Goal: Book appointment/travel/reservation

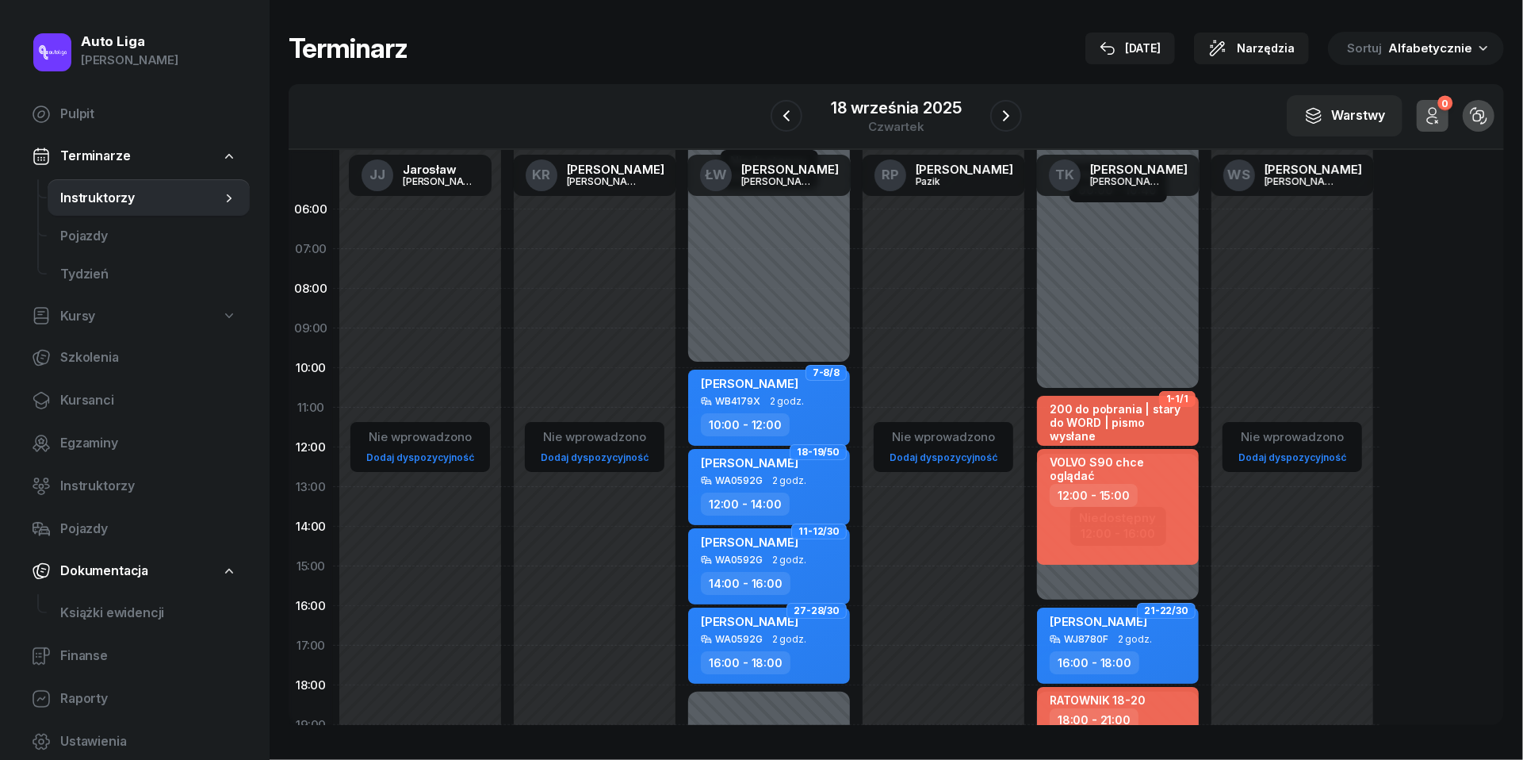
scroll to position [86, 0]
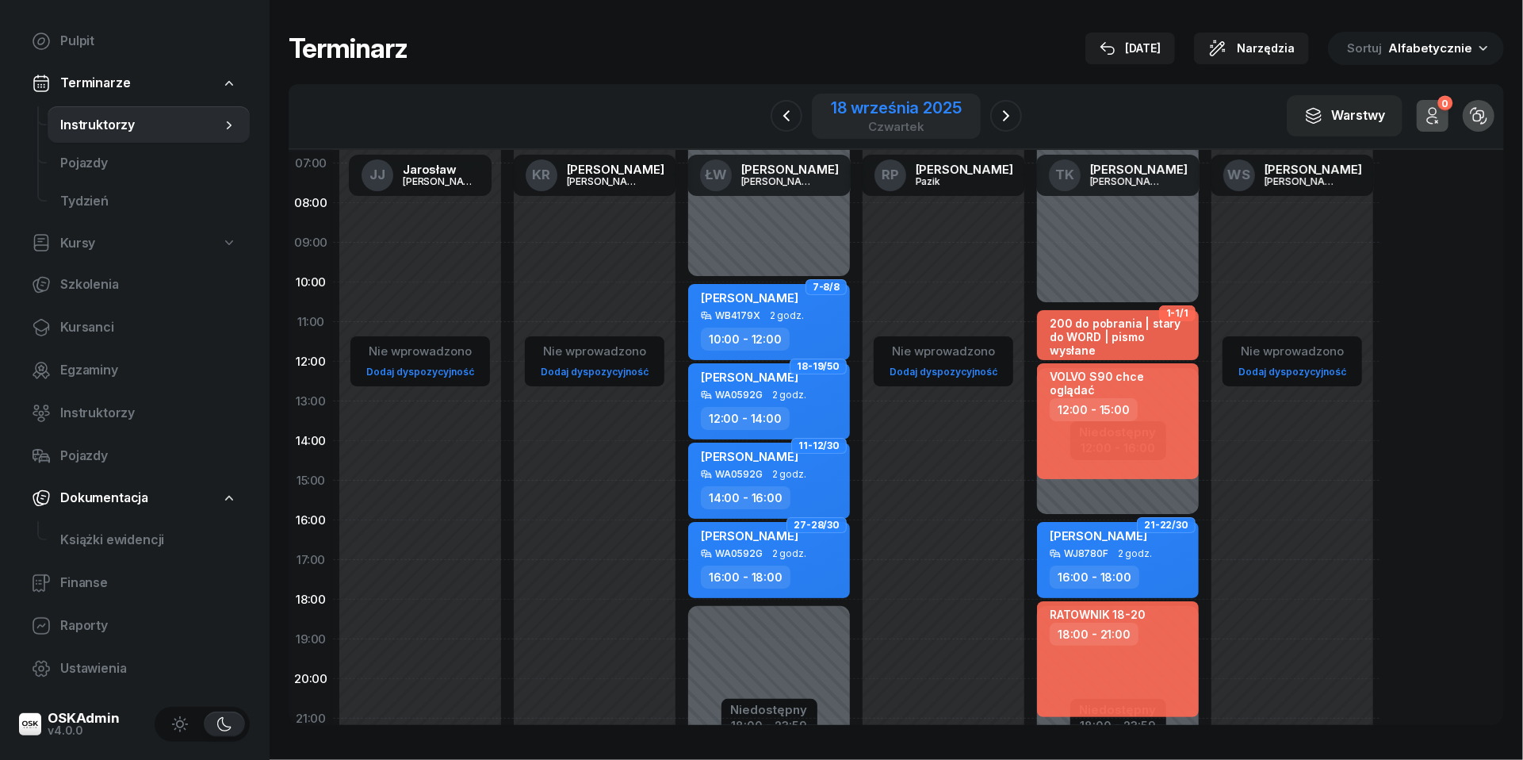
click at [892, 106] on div "18 września 2025" at bounding box center [896, 108] width 130 height 16
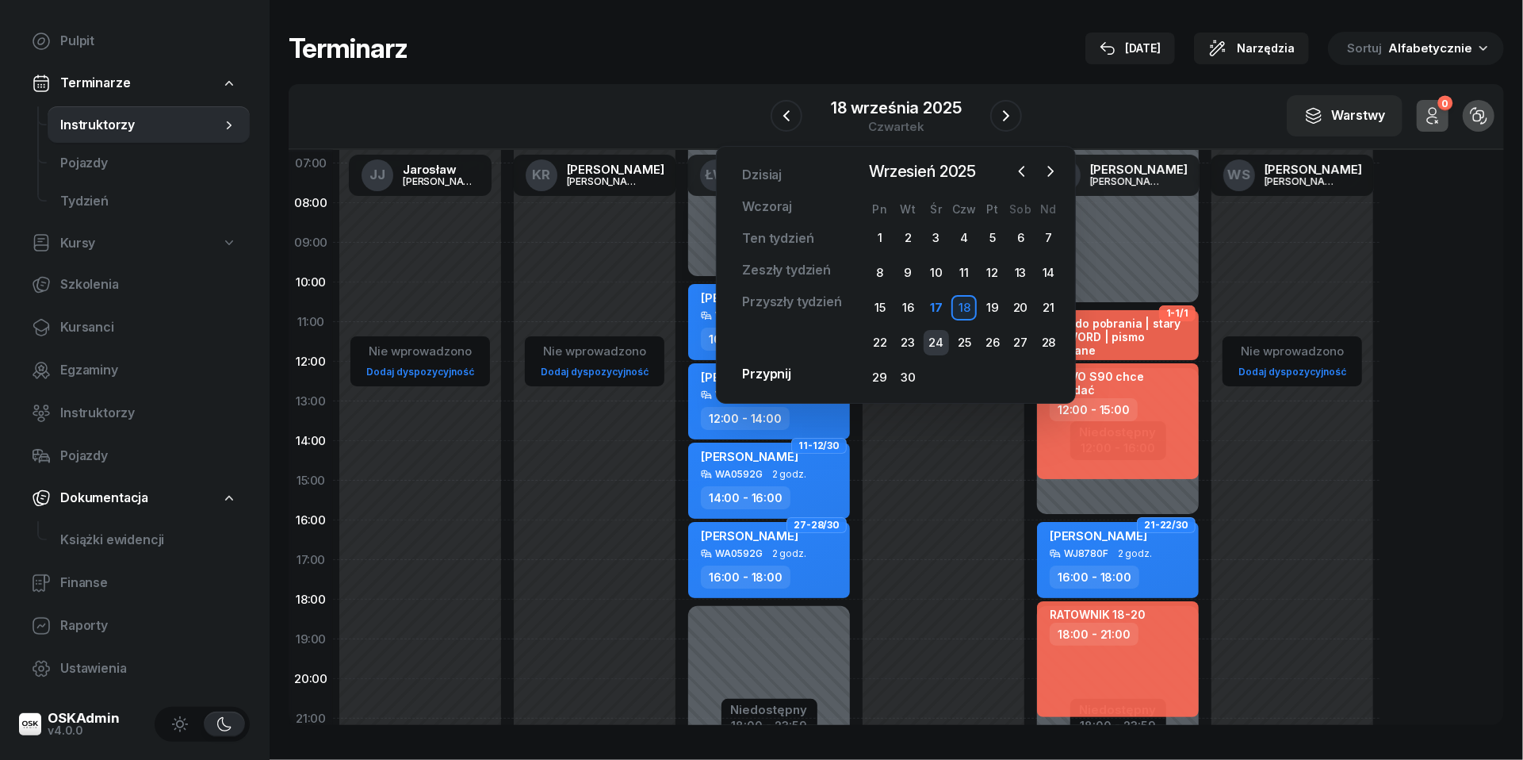
click at [933, 340] on div "24" at bounding box center [936, 342] width 25 height 25
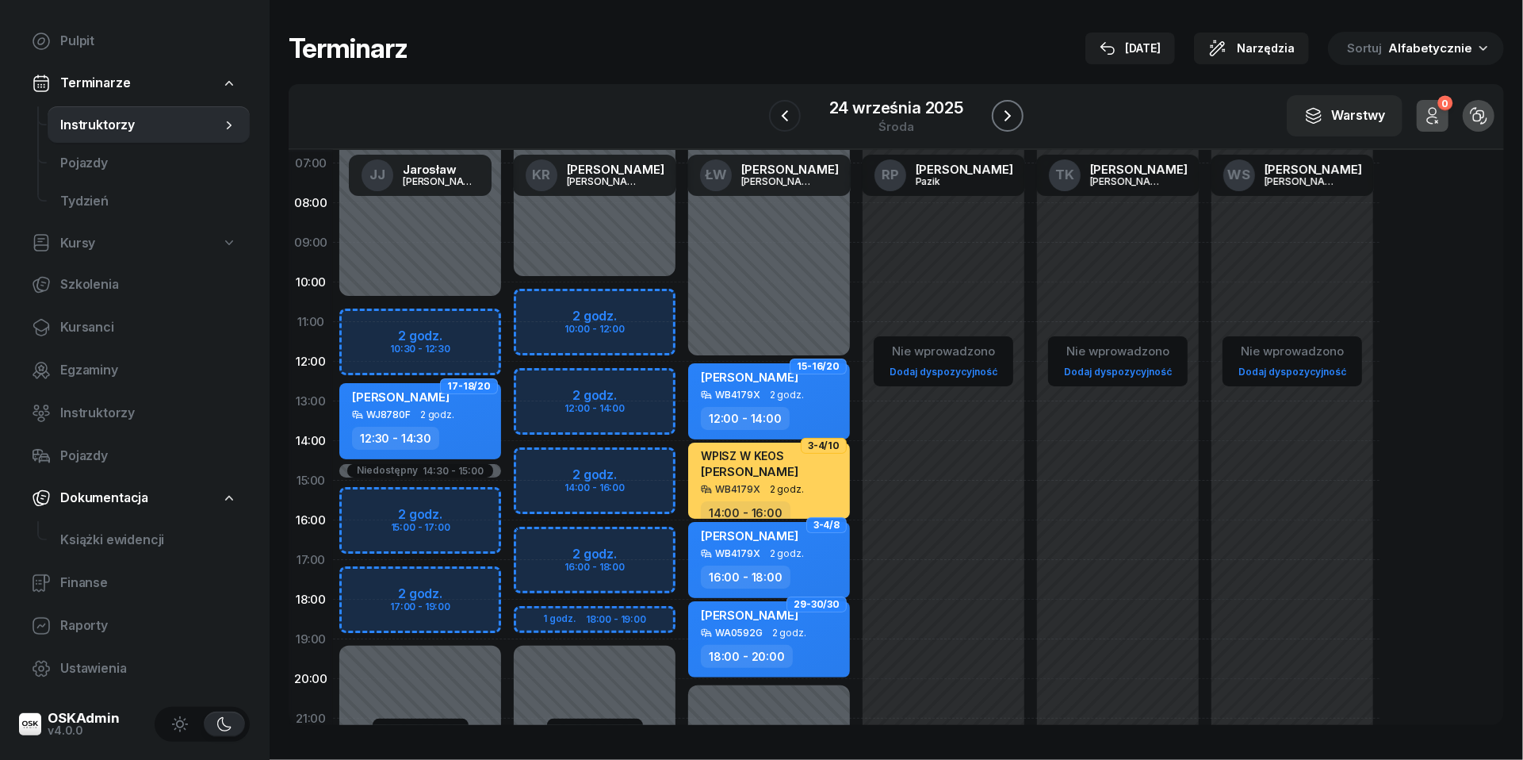
click at [1007, 121] on icon "button" at bounding box center [1007, 115] width 19 height 19
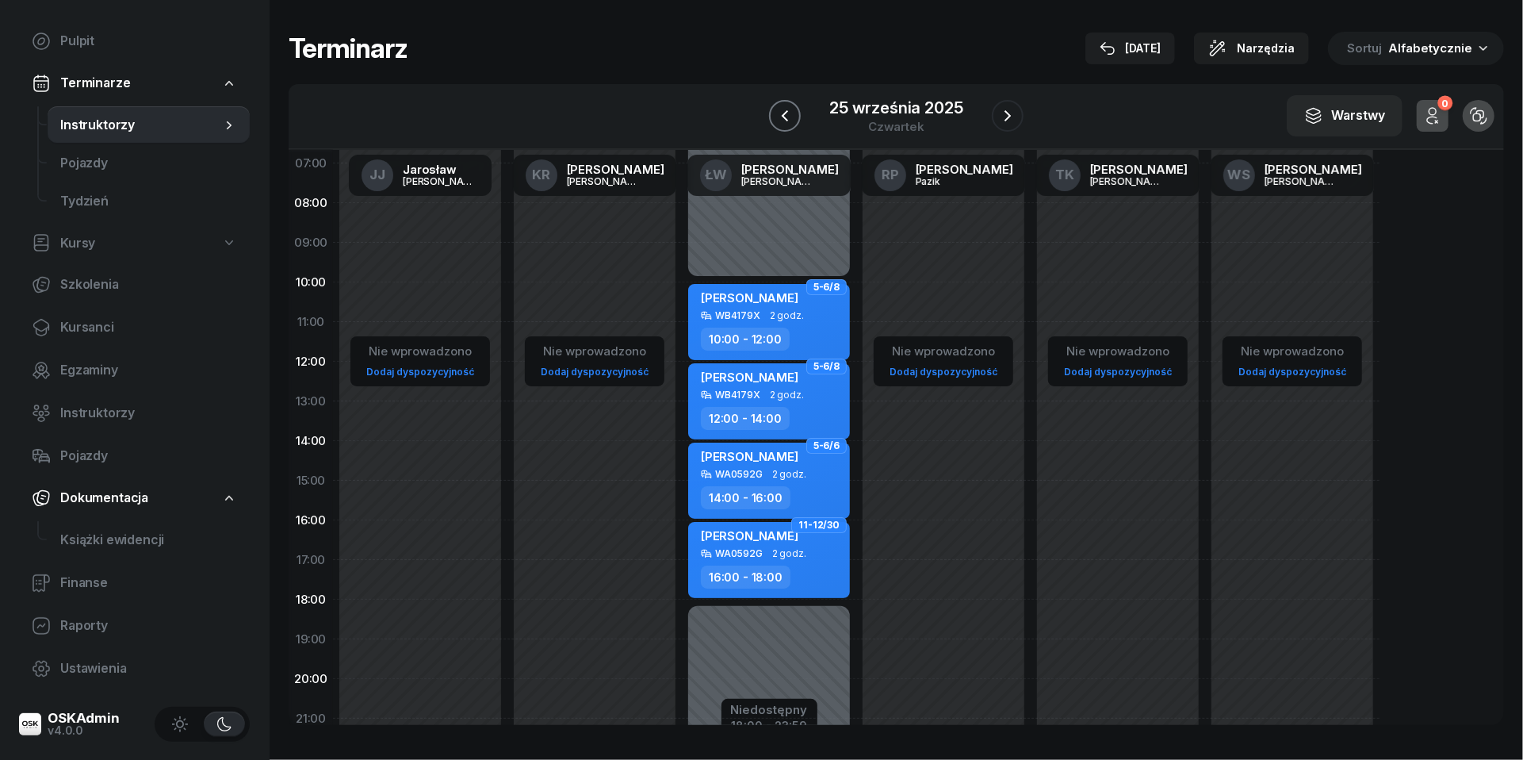
click at [785, 113] on icon "button" at bounding box center [785, 115] width 6 height 11
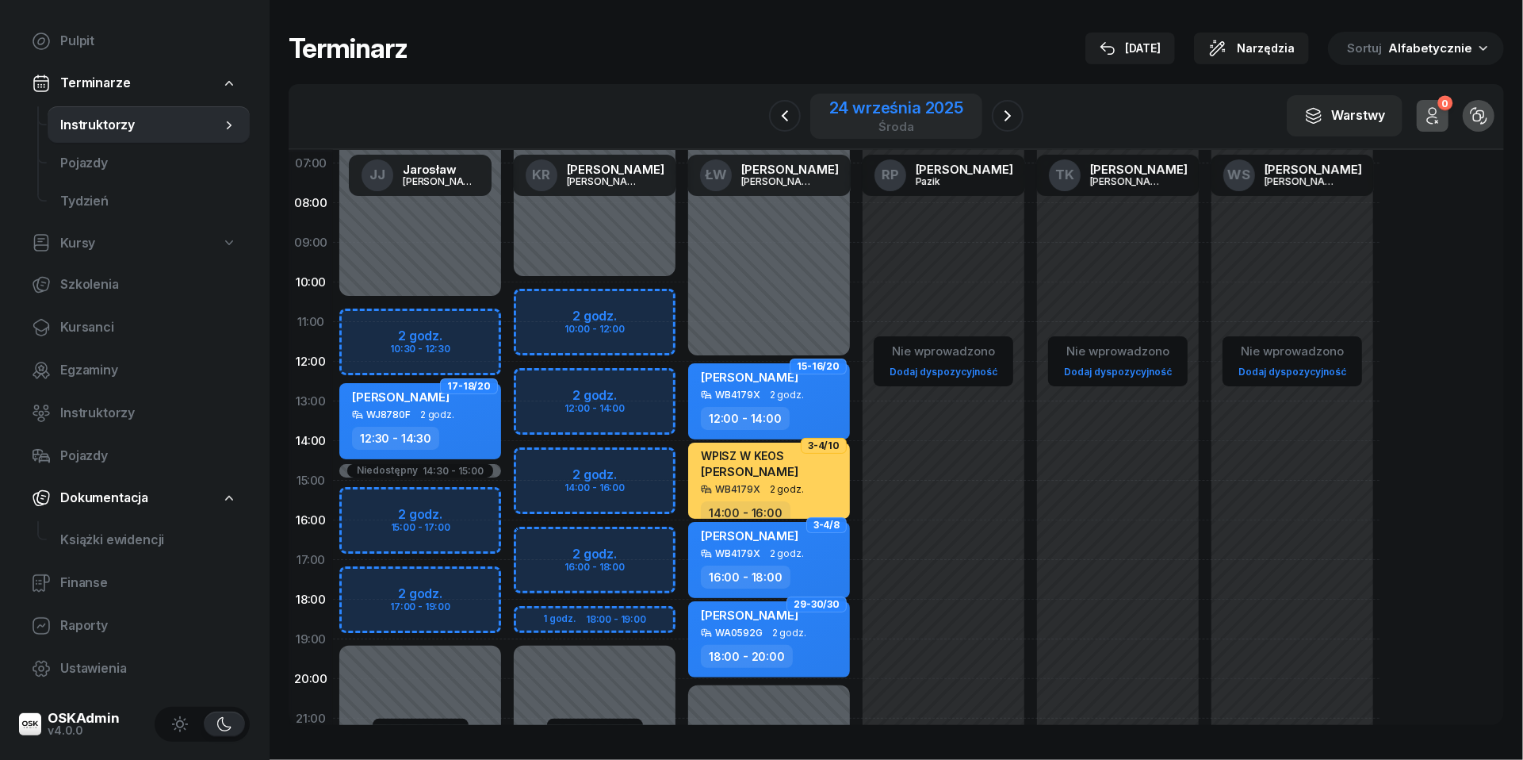
click at [918, 117] on div "[DATE]" at bounding box center [896, 116] width 134 height 33
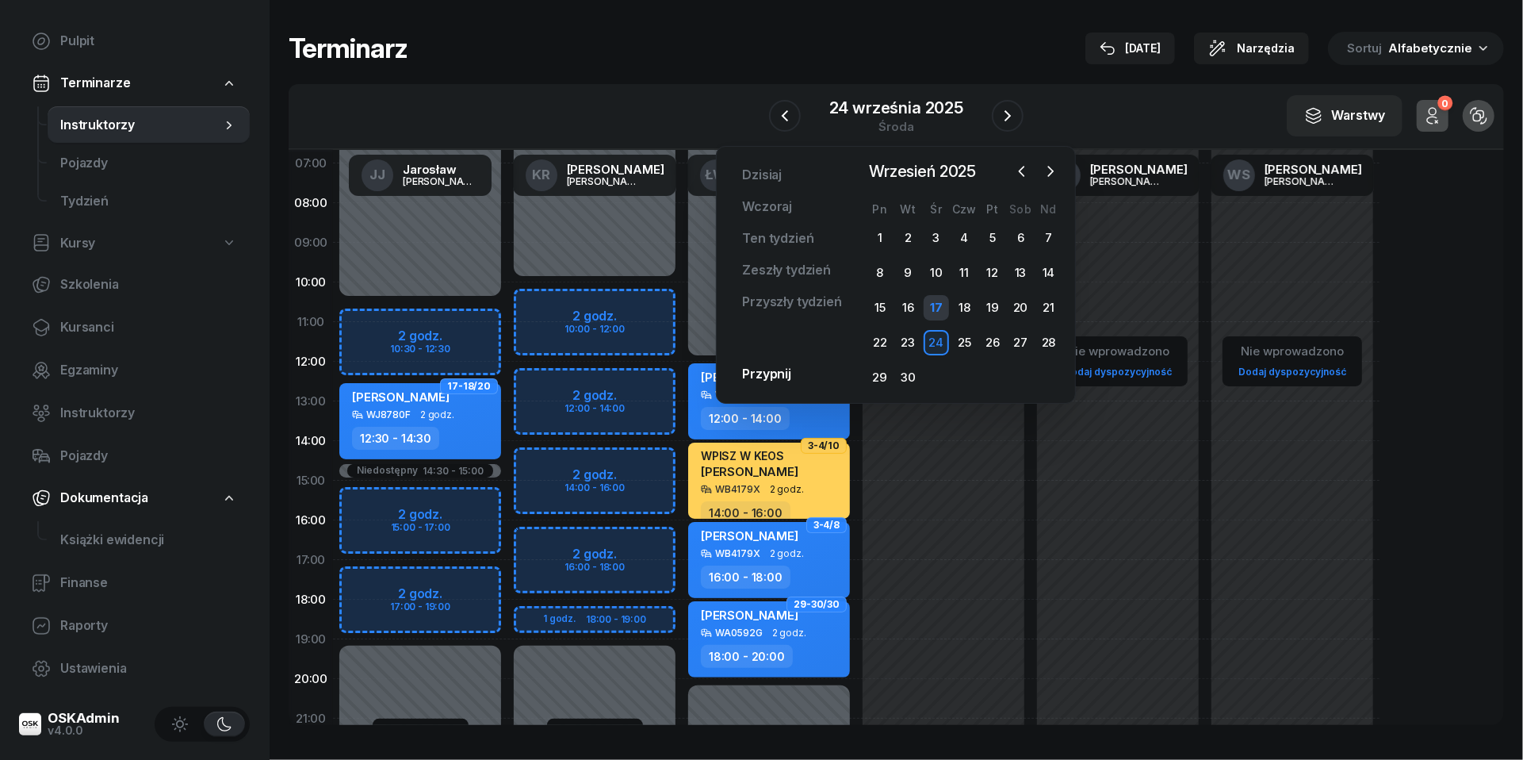
click at [929, 311] on div "17" at bounding box center [936, 307] width 25 height 25
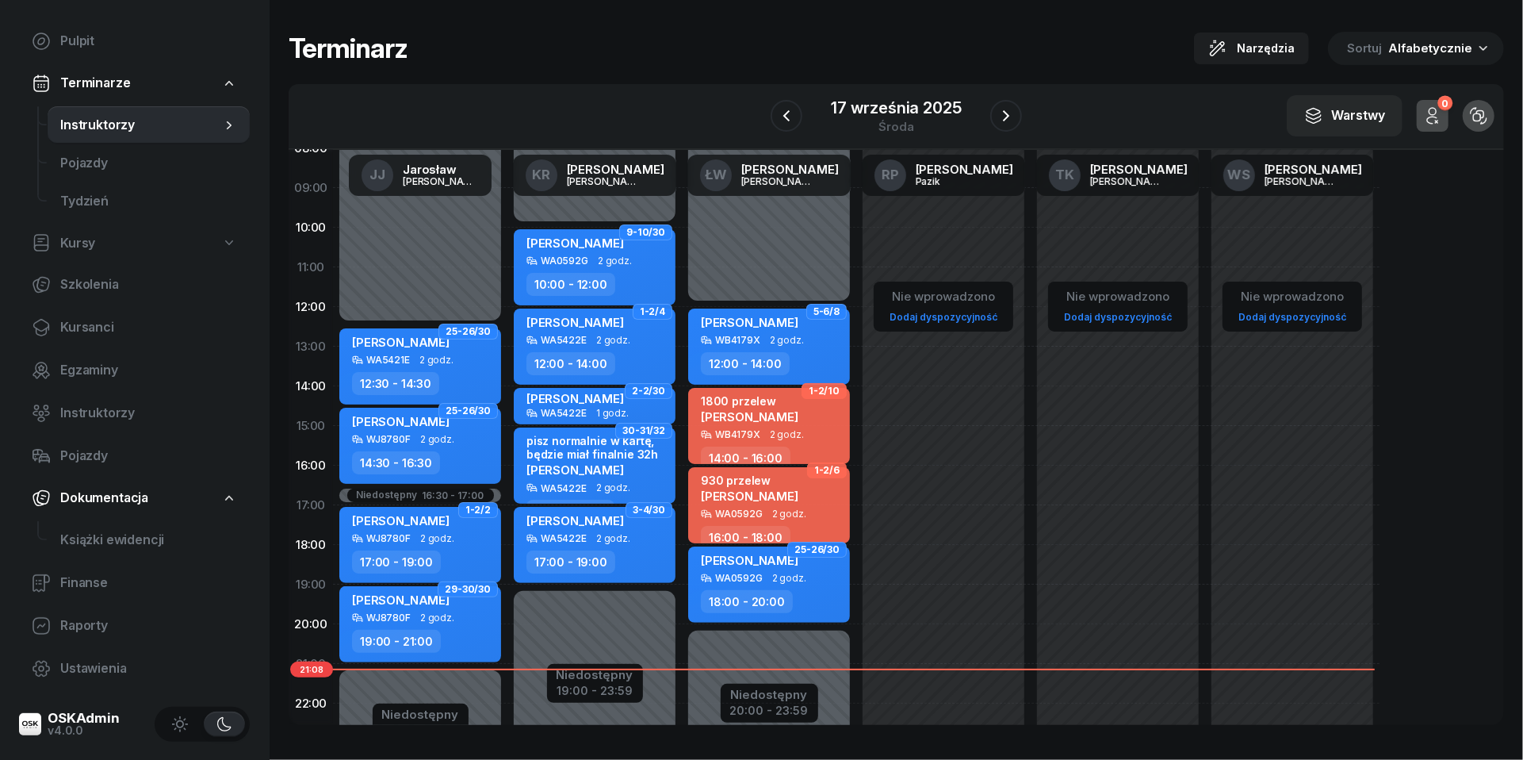
scroll to position [146, 0]
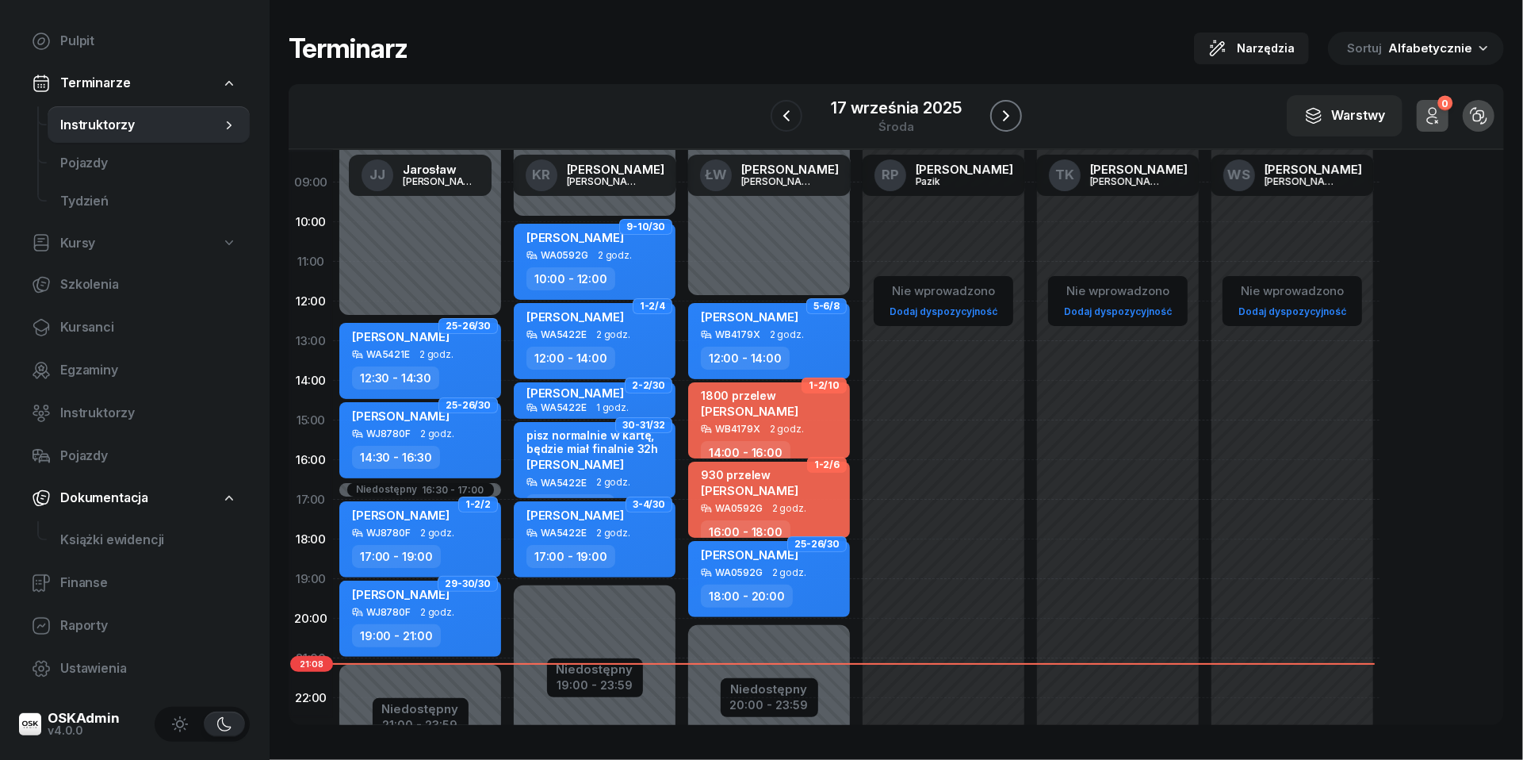
click at [1009, 117] on icon "button" at bounding box center [1006, 115] width 19 height 19
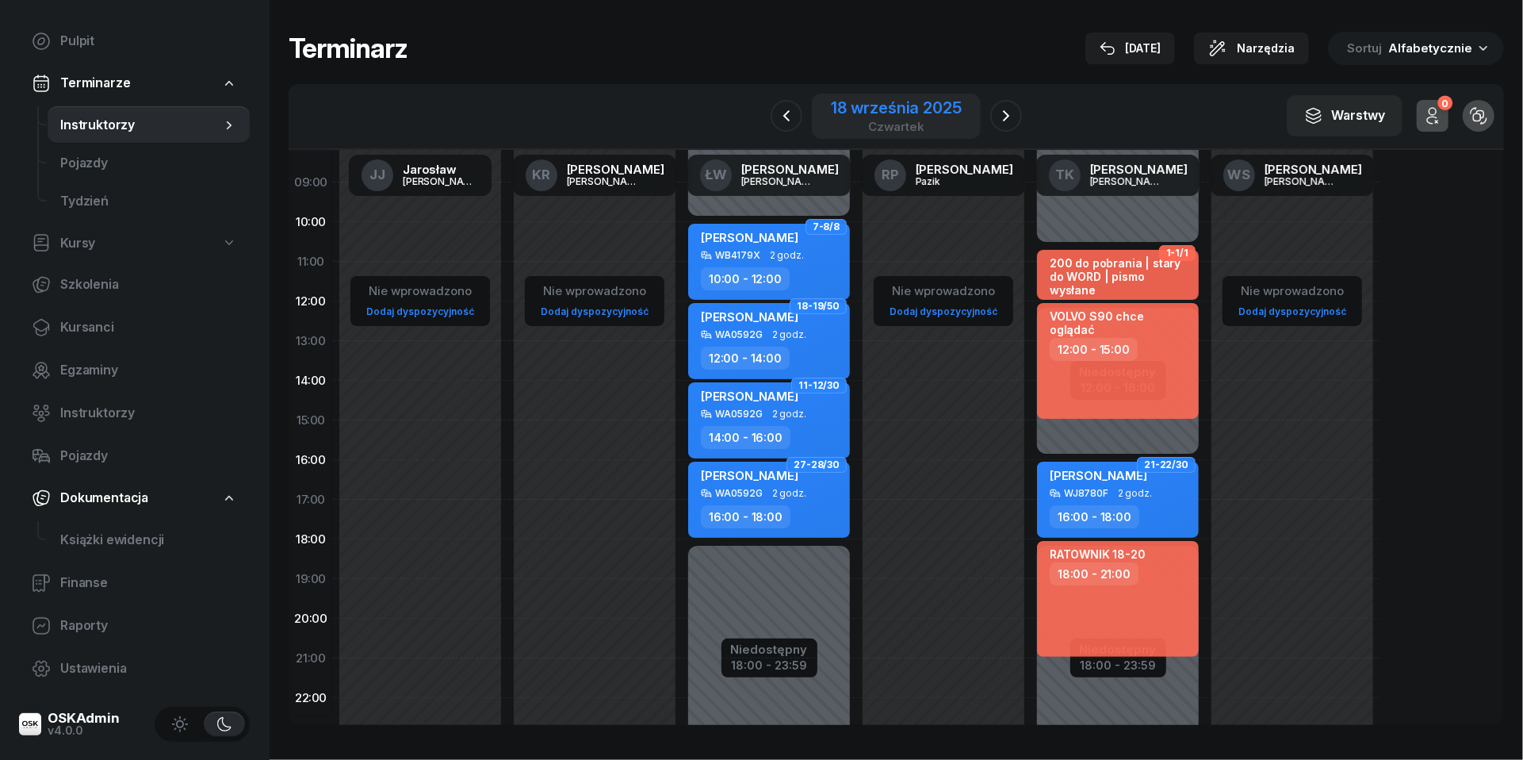
click at [875, 121] on div "czwartek" at bounding box center [896, 127] width 130 height 12
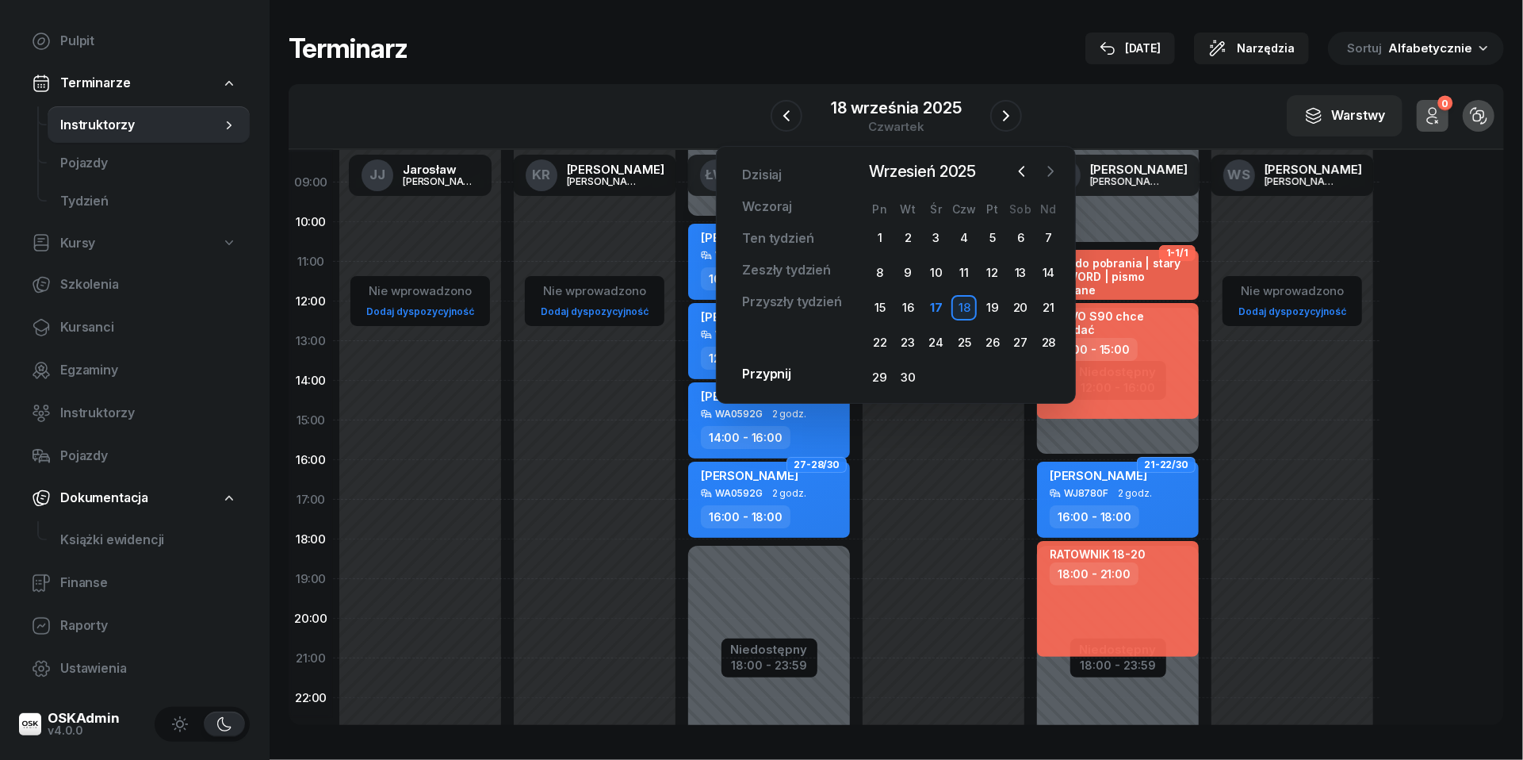
click at [1054, 167] on icon "button" at bounding box center [1051, 171] width 16 height 16
click at [1019, 263] on div "11" at bounding box center [1020, 272] width 25 height 25
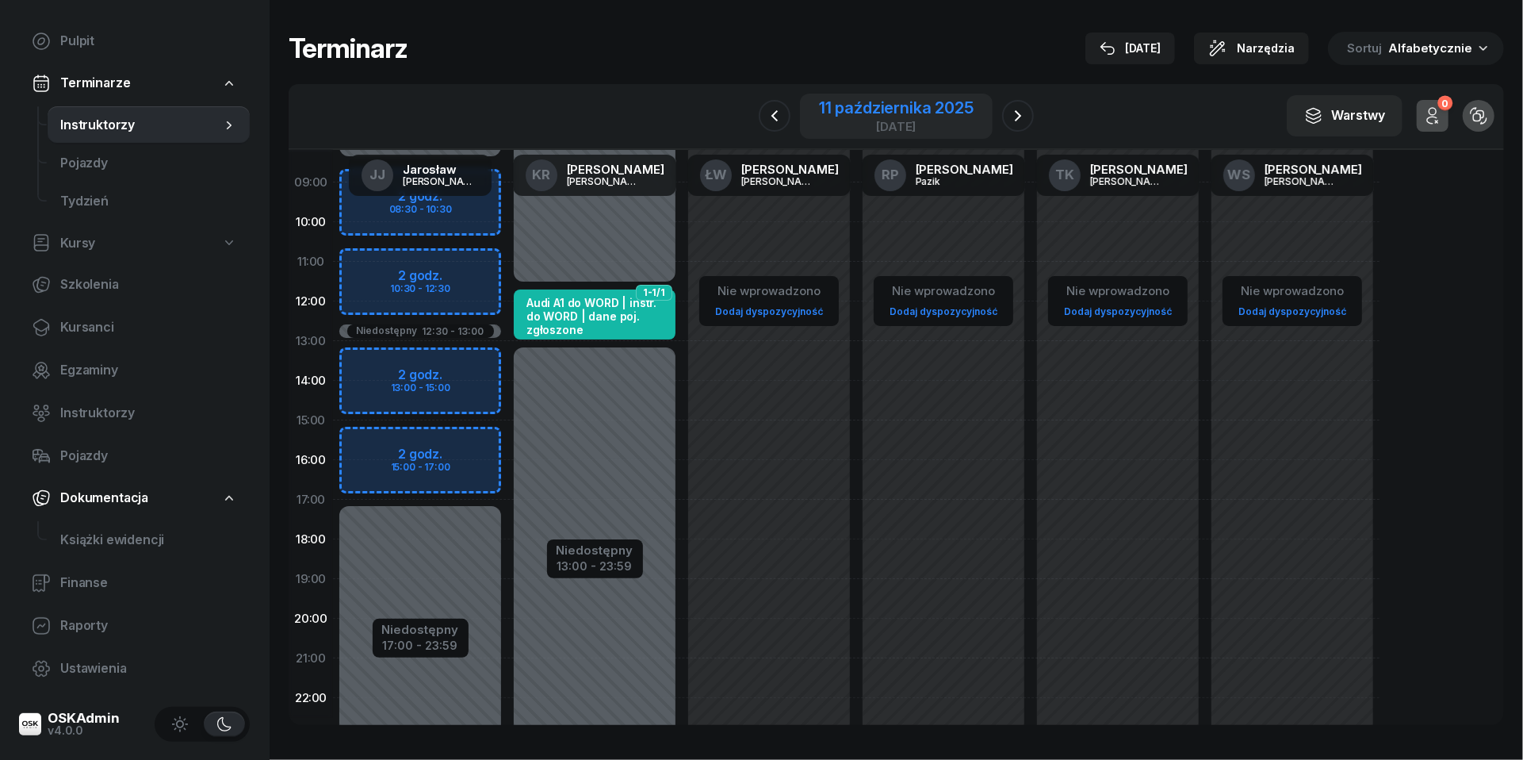
click at [861, 115] on div "11 października 2025" at bounding box center [896, 108] width 155 height 16
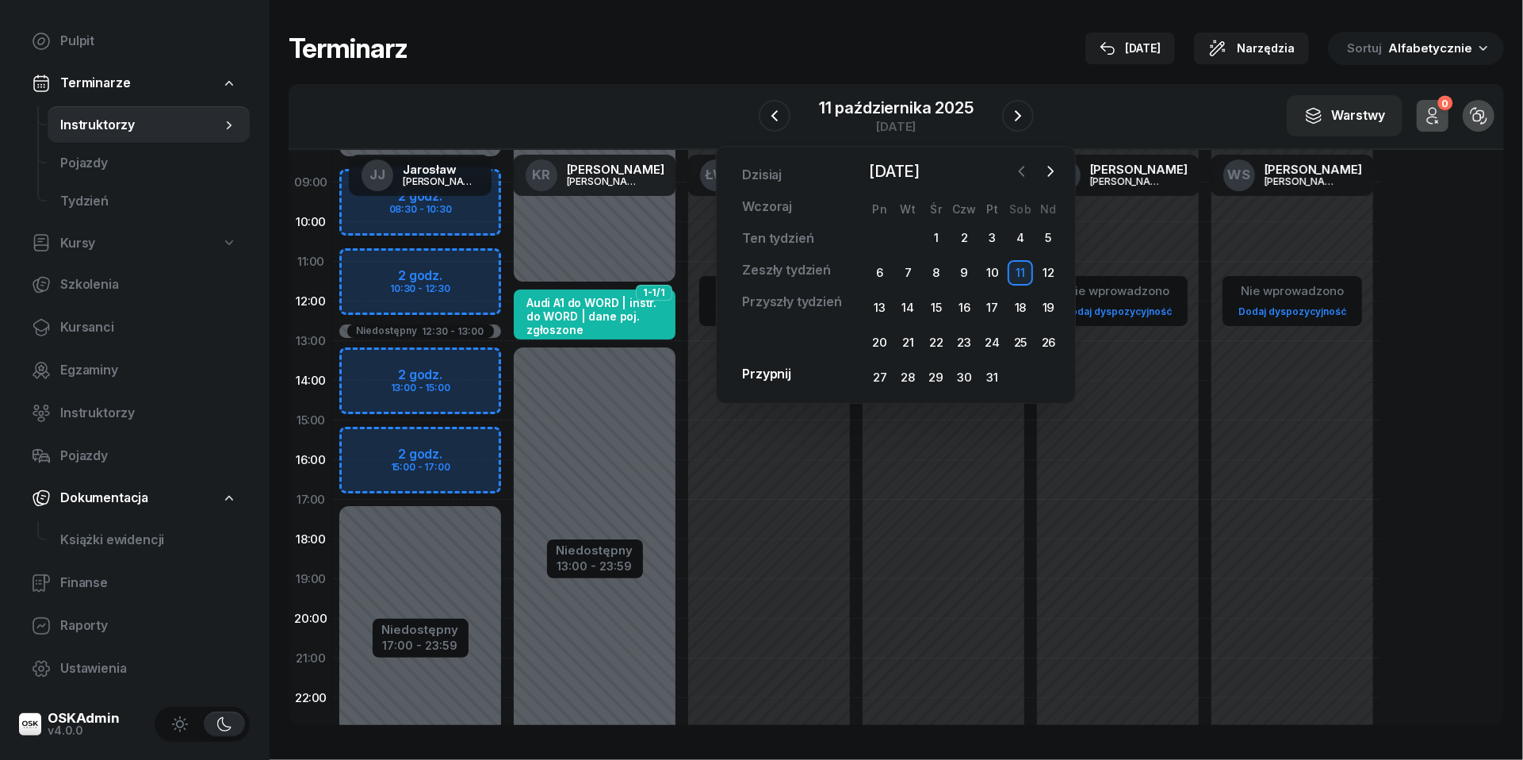
click at [1023, 173] on icon "button" at bounding box center [1022, 171] width 16 height 16
click at [1023, 331] on div "27" at bounding box center [1020, 342] width 25 height 25
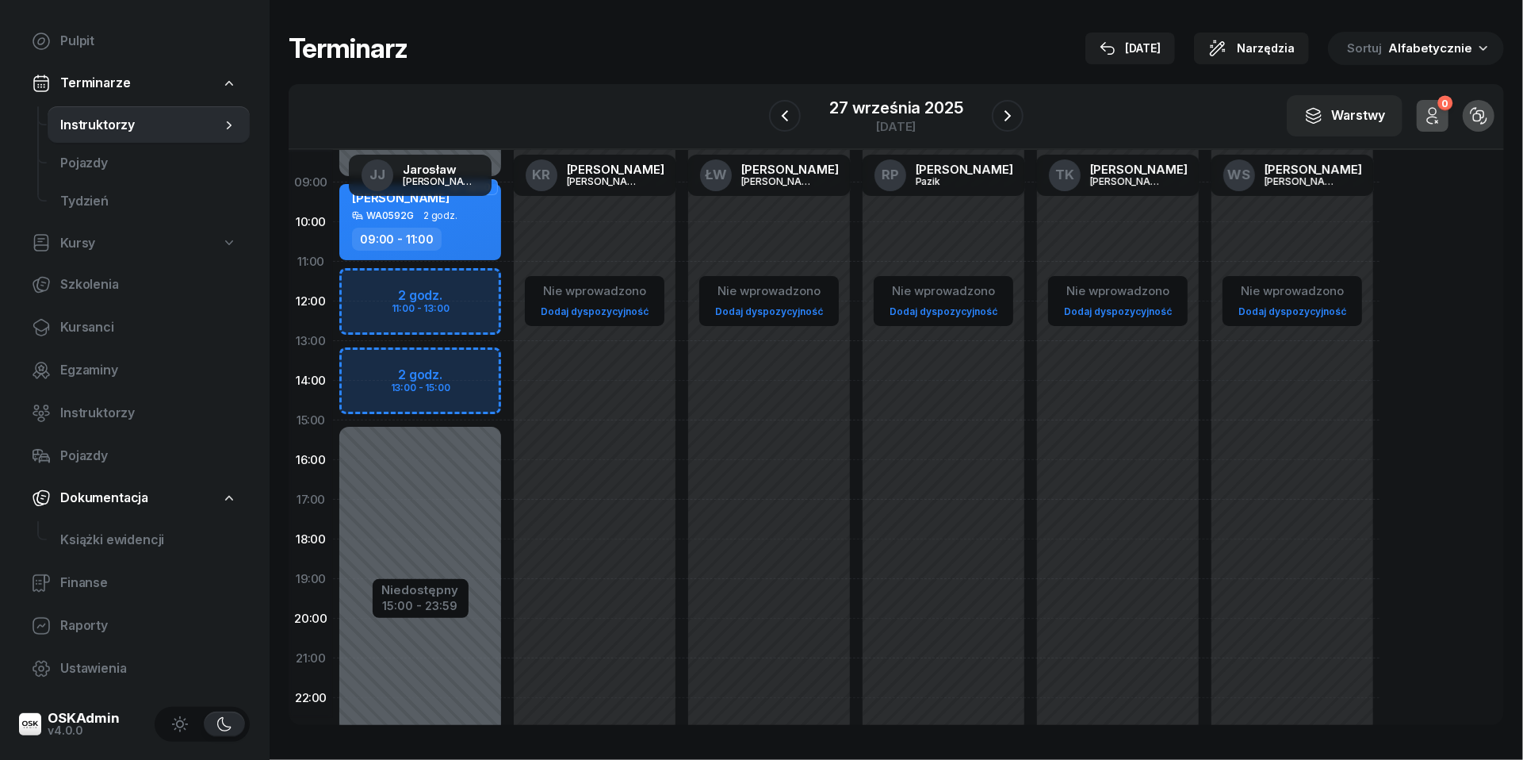
click at [1018, 131] on div at bounding box center [1008, 116] width 32 height 32
click at [1018, 121] on button "button" at bounding box center [1008, 116] width 32 height 32
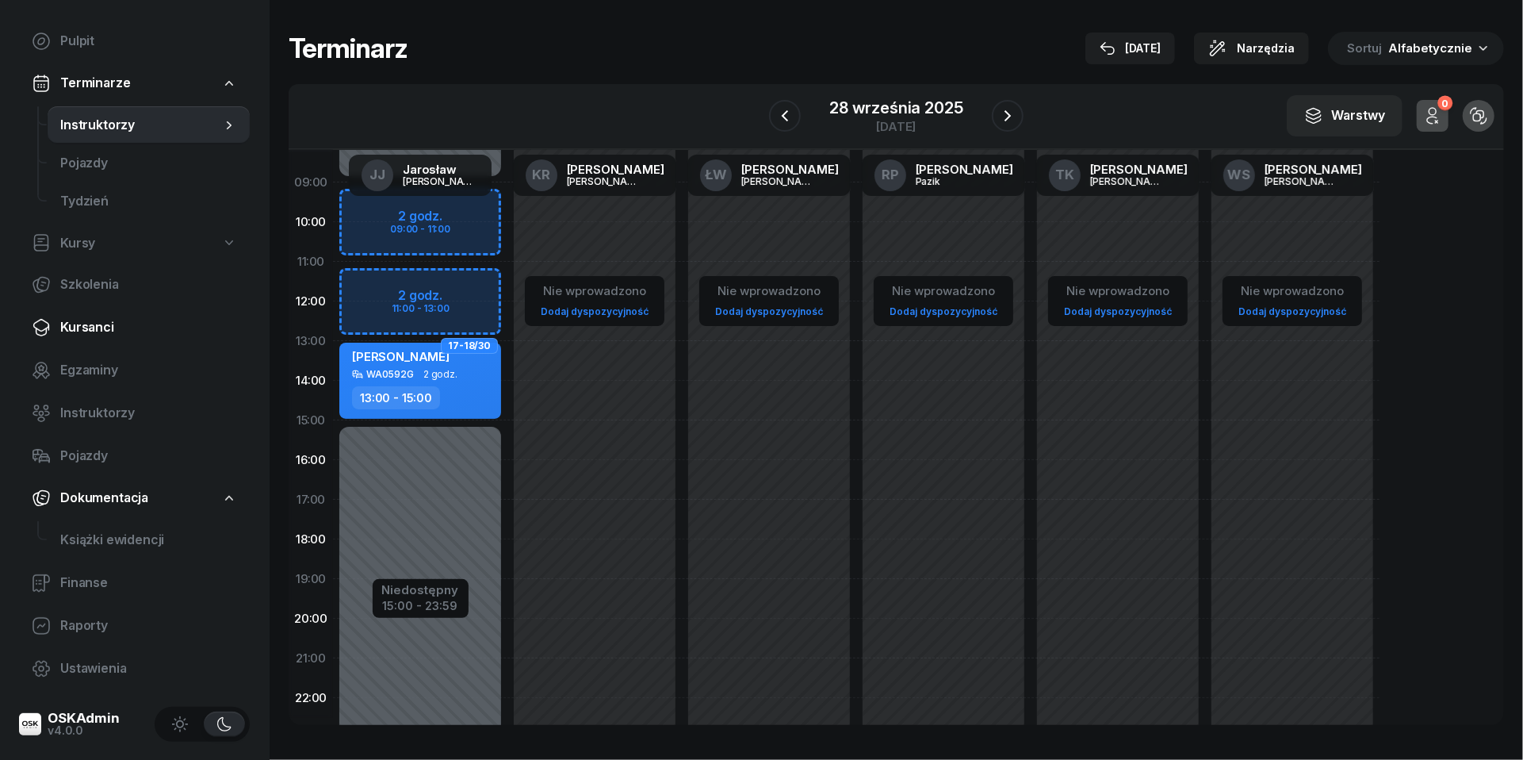
click at [96, 331] on span "Kursanci" at bounding box center [148, 327] width 177 height 21
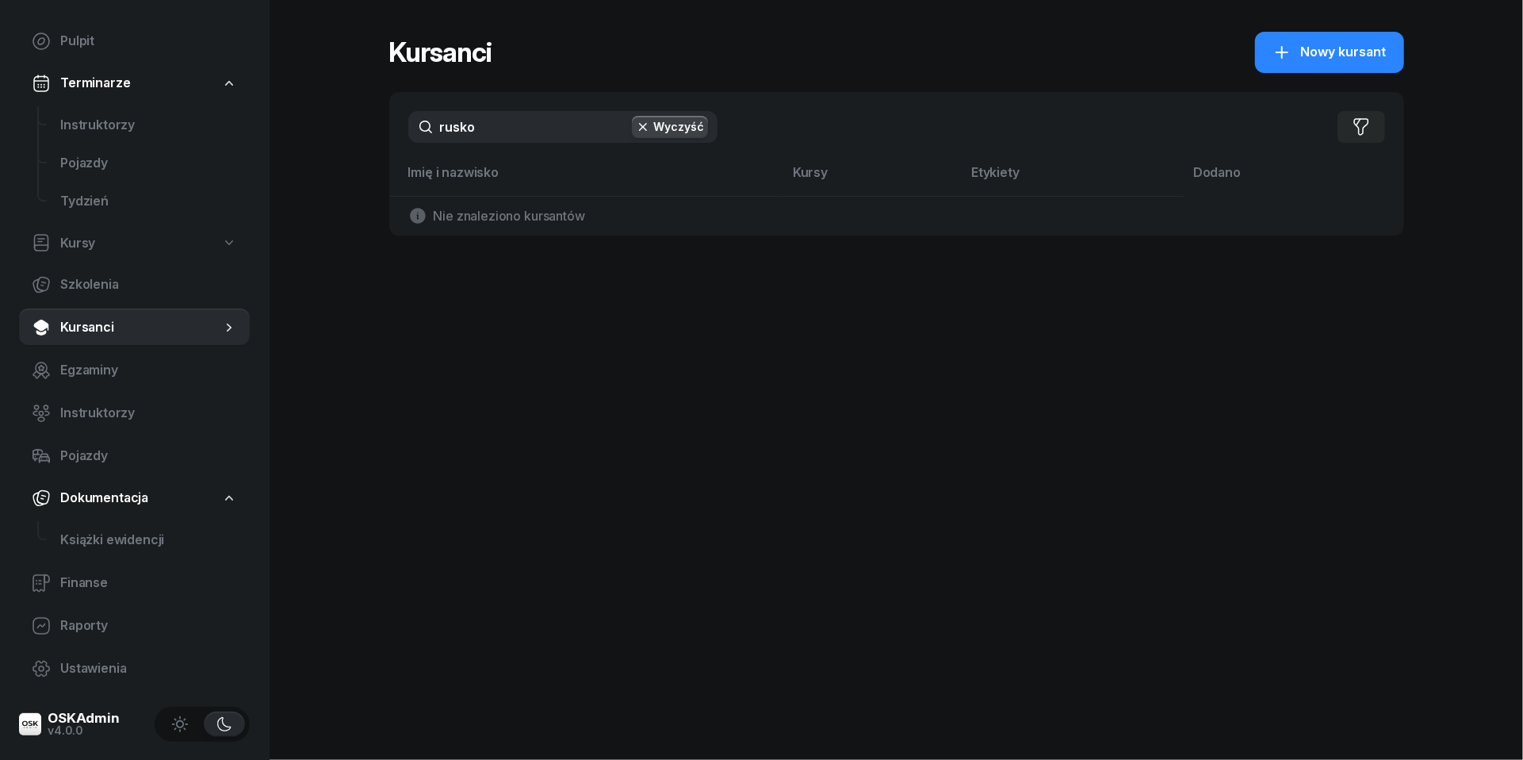
click at [509, 103] on div "rusko Wyczyść Filtruj" at bounding box center [896, 127] width 1015 height 70
click at [509, 113] on input "rusko" at bounding box center [562, 127] width 309 height 32
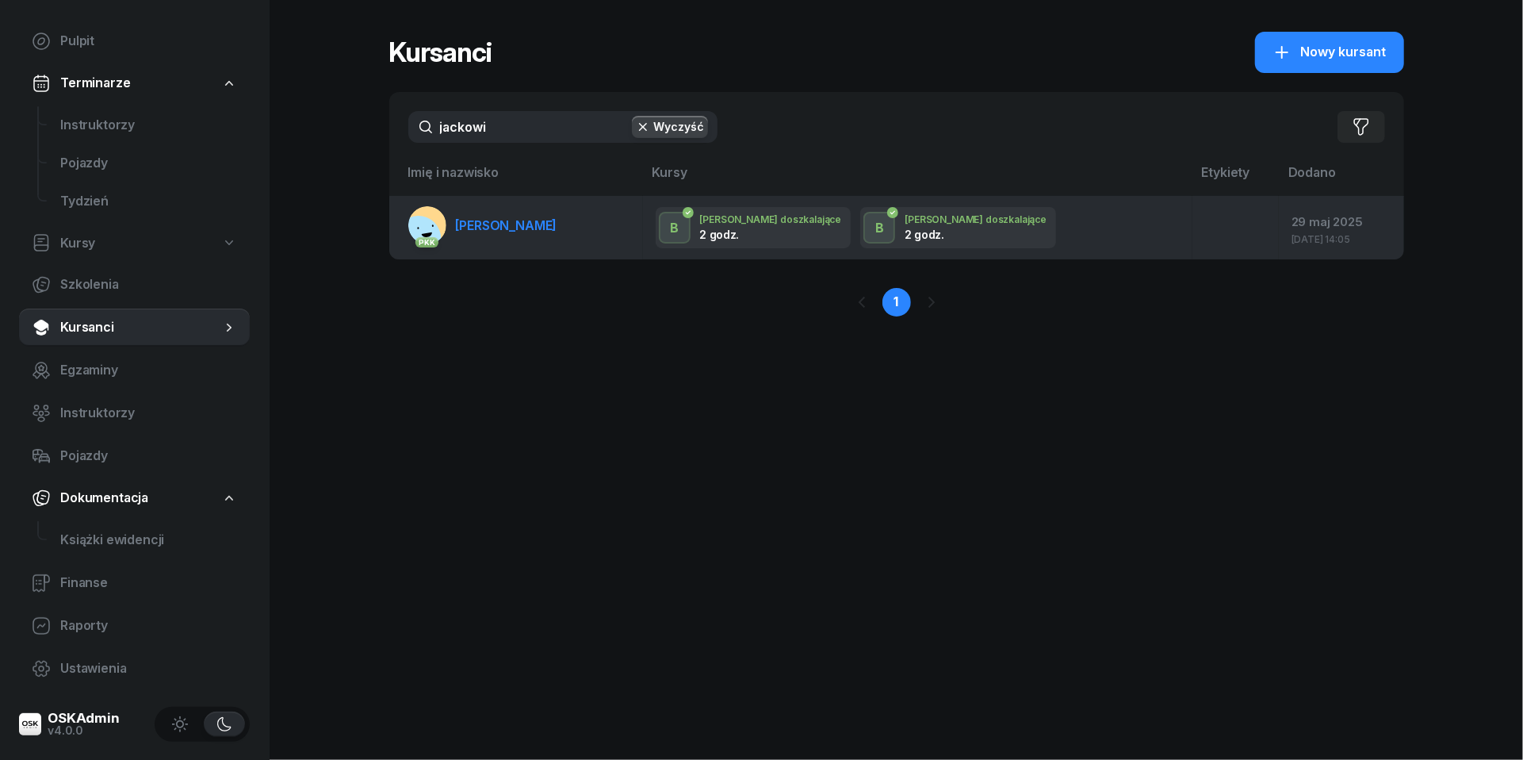
type input "jackowi"
click at [498, 213] on link "PKK [PERSON_NAME]" at bounding box center [482, 225] width 149 height 38
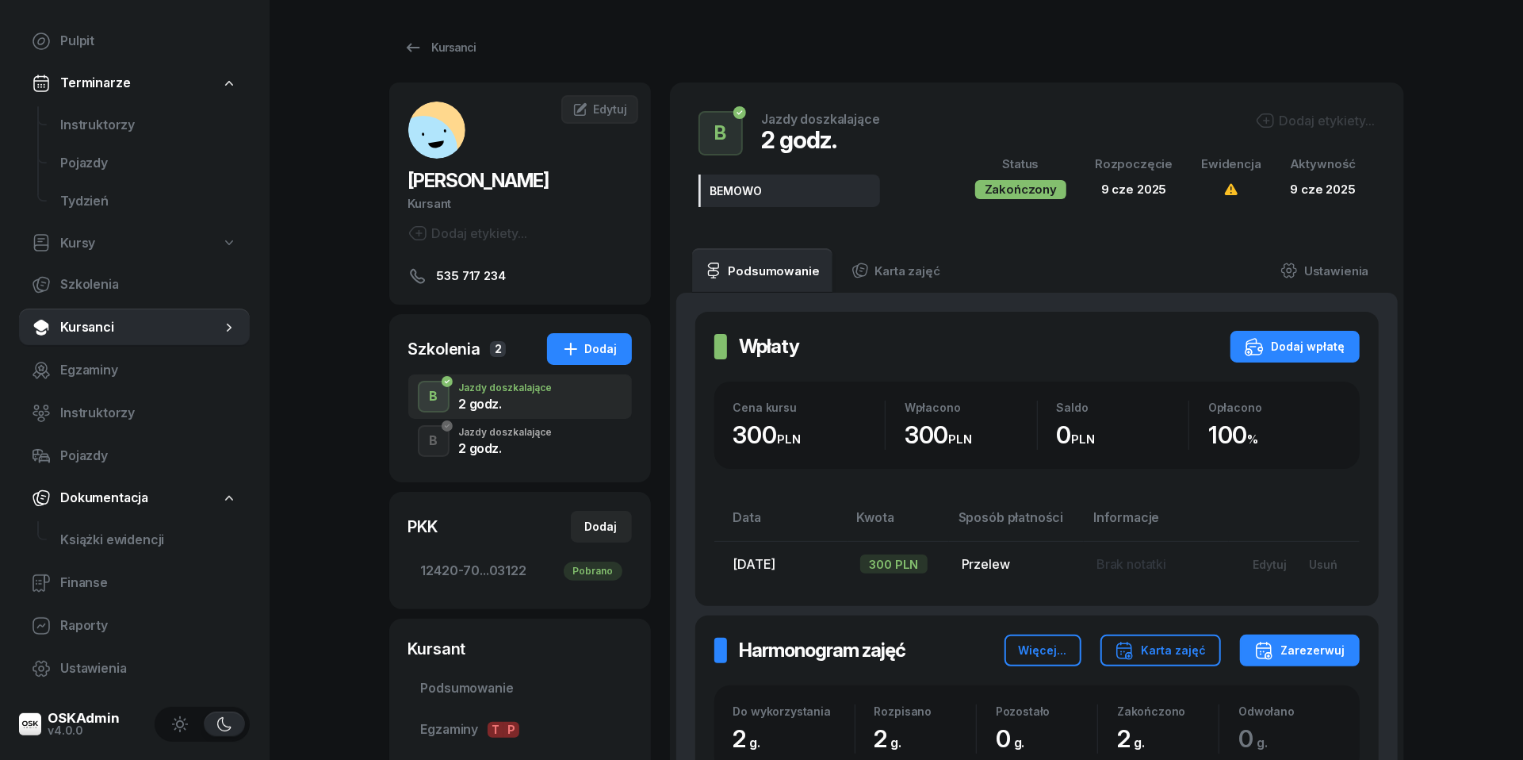
click at [554, 438] on div "B Jazdy doszkalające 2 godz." at bounding box center [520, 441] width 224 height 44
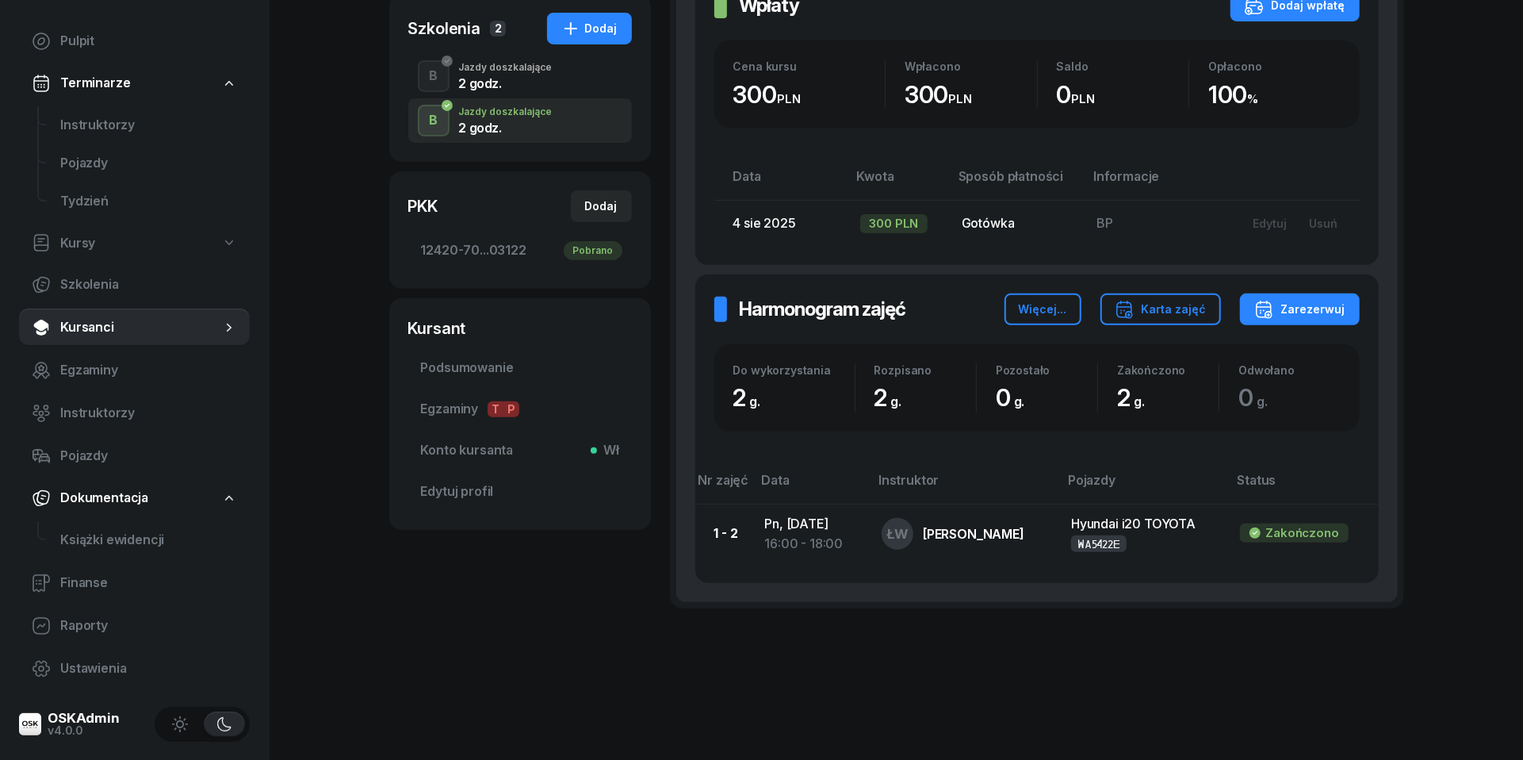
scroll to position [266, 0]
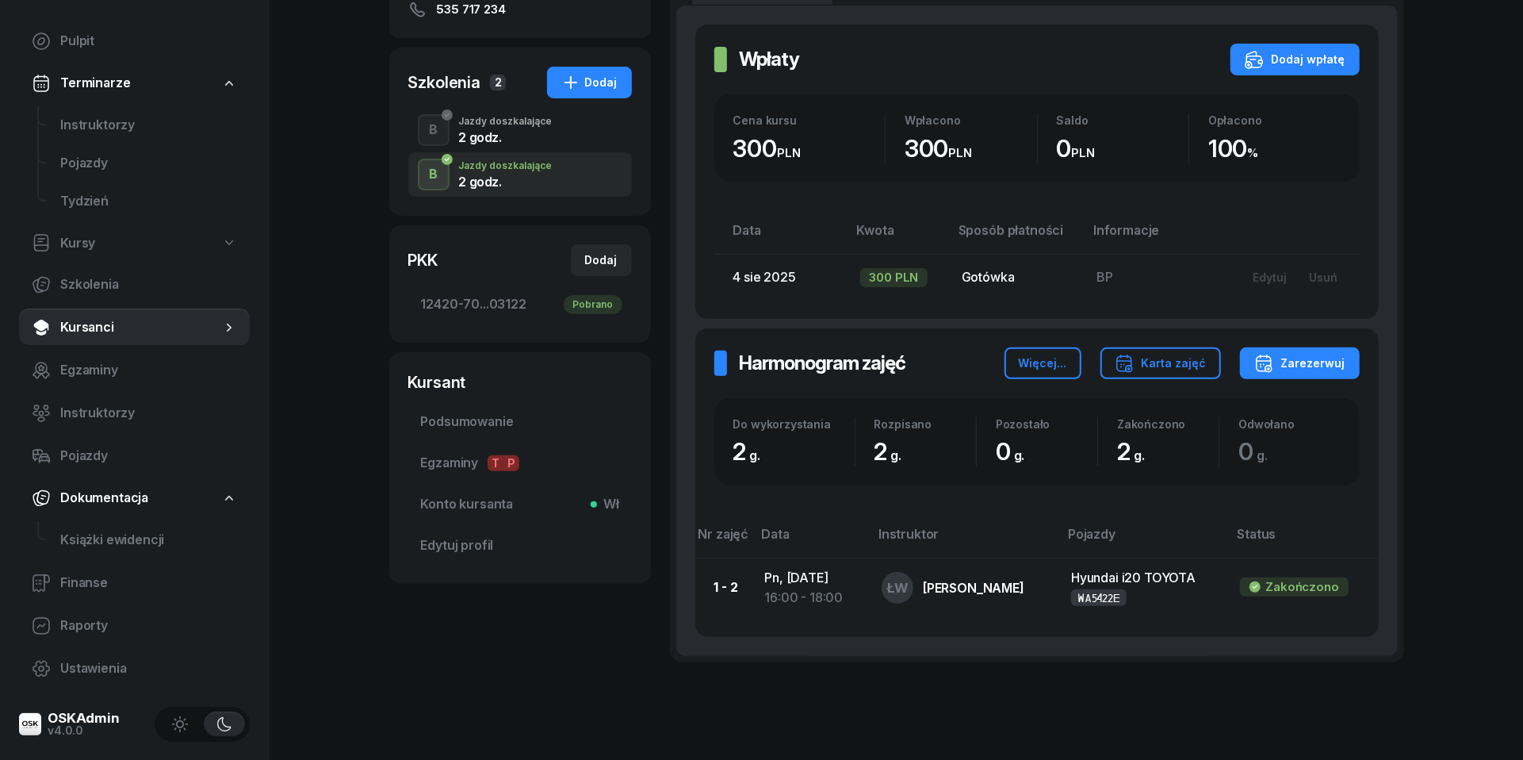
click at [485, 133] on div "2 godz." at bounding box center [506, 137] width 94 height 13
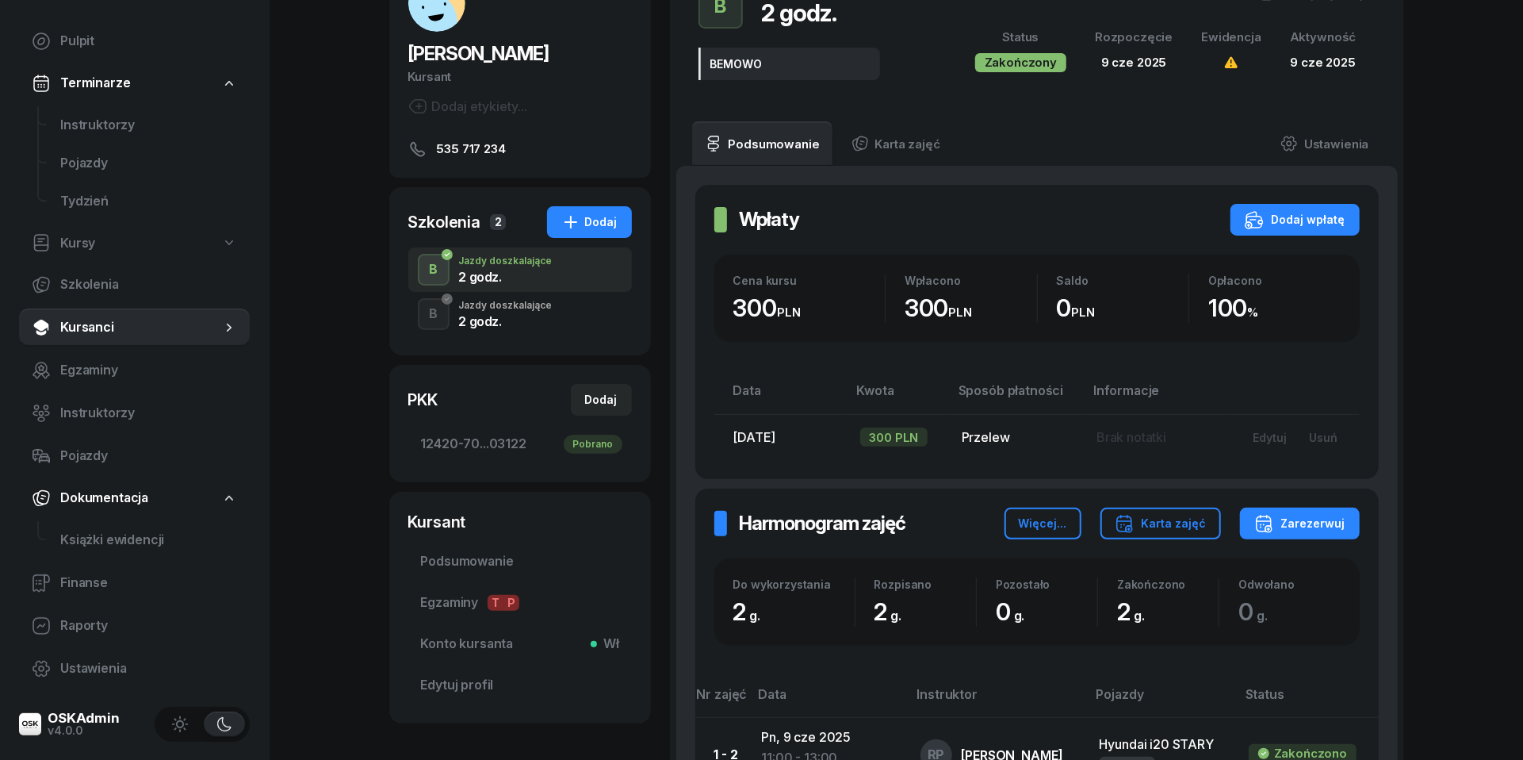
scroll to position [8, 0]
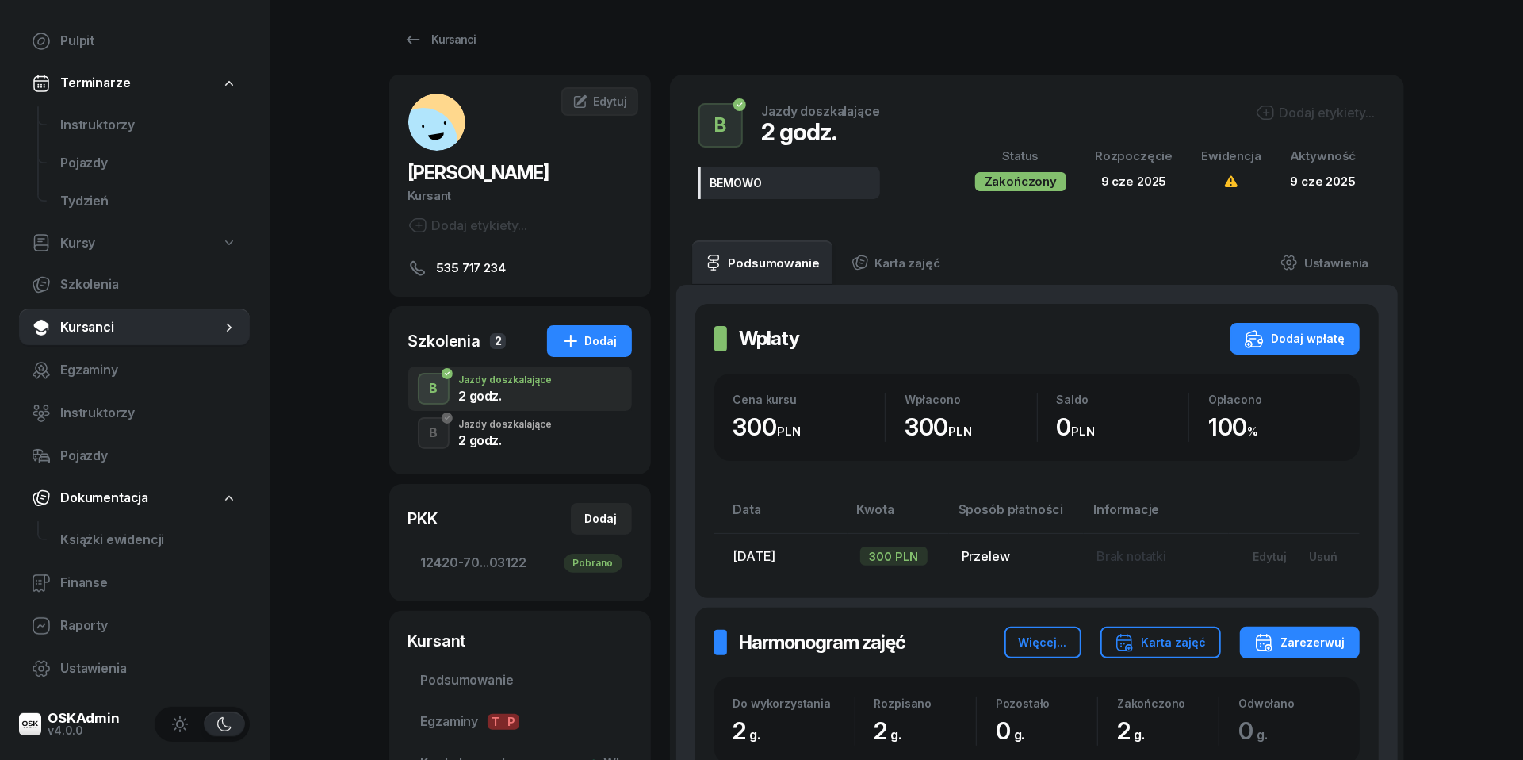
click at [523, 424] on div "Jazdy doszkalające" at bounding box center [506, 425] width 94 height 10
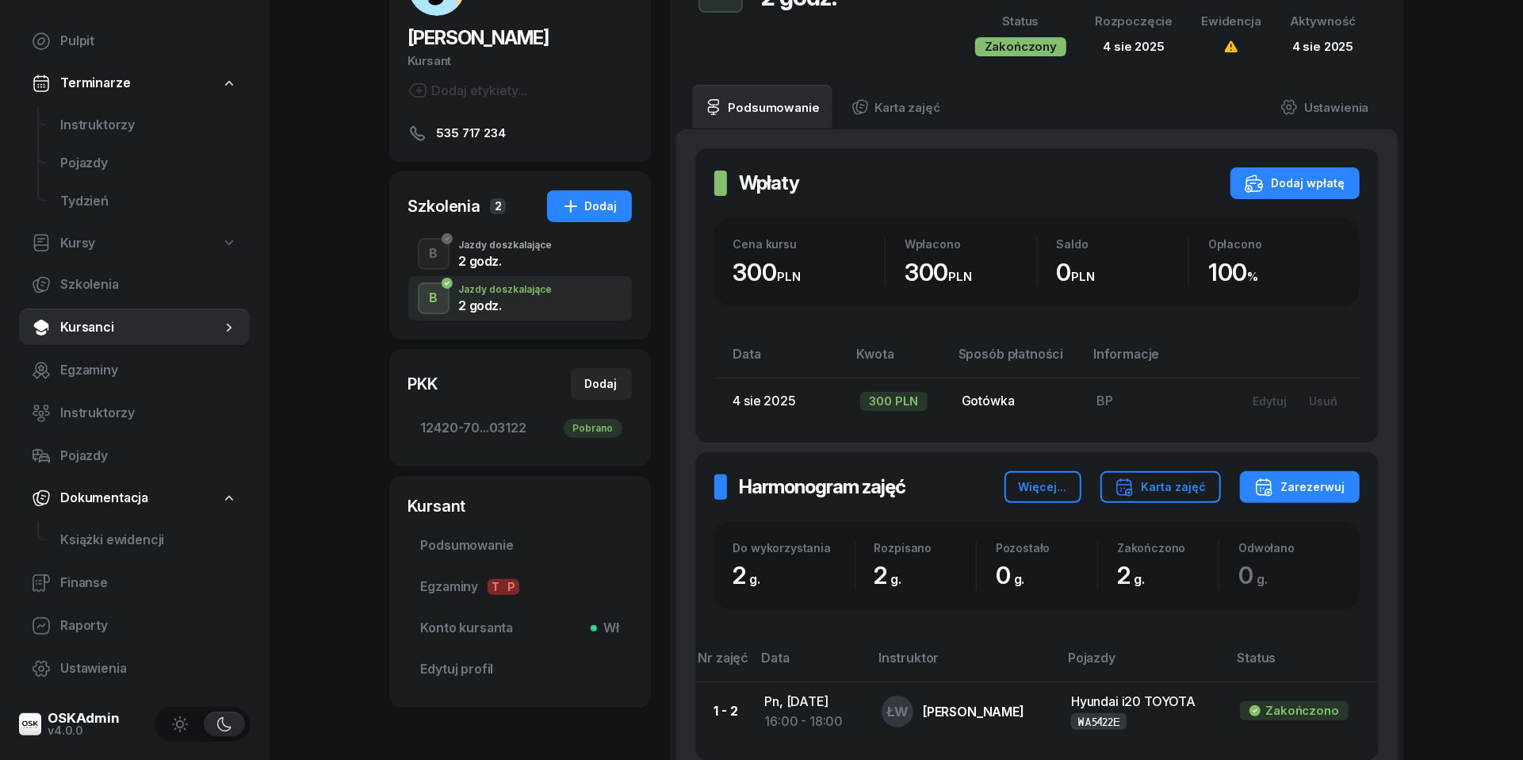
scroll to position [152, 0]
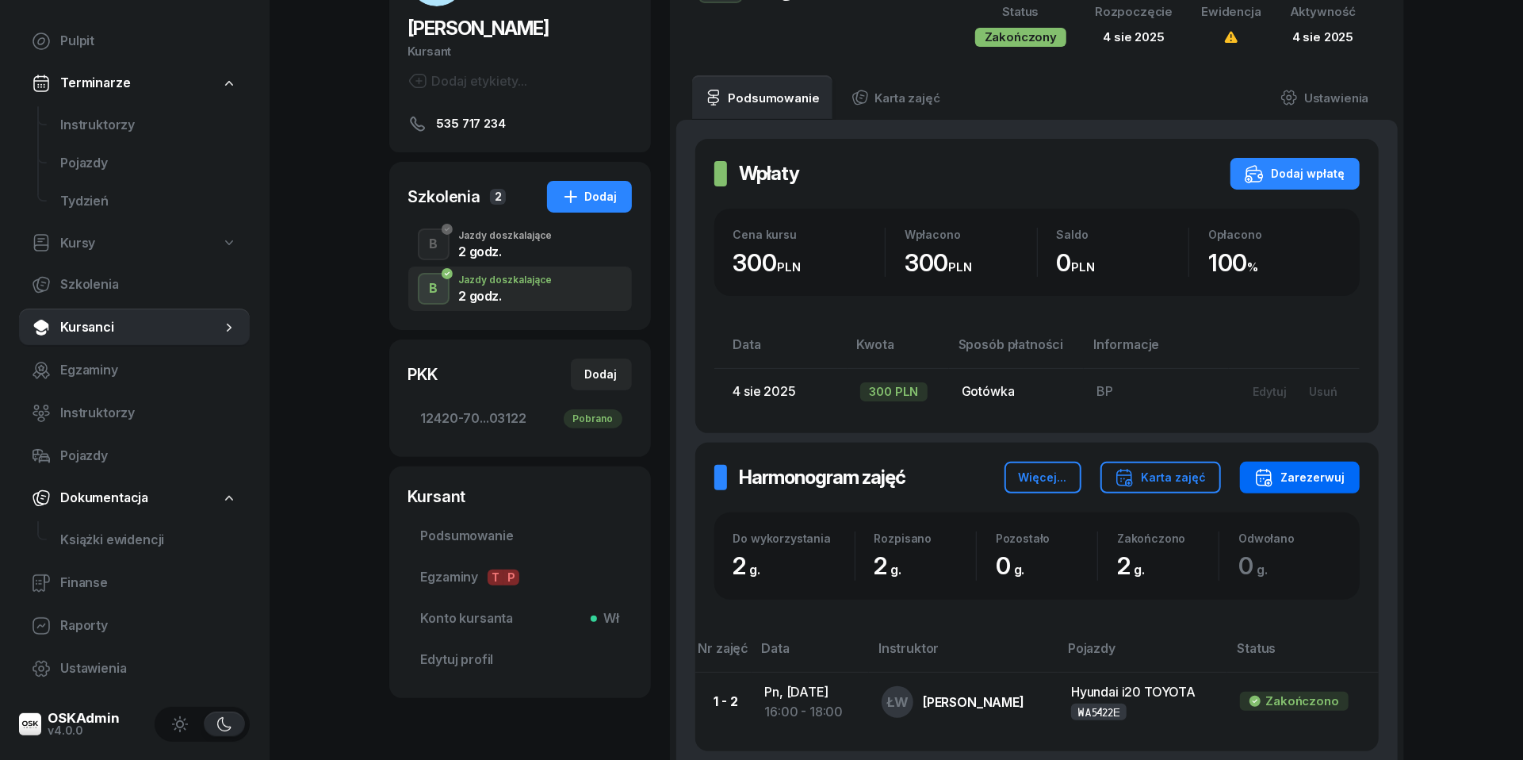
click at [1347, 477] on button "Zarezerwuj" at bounding box center [1300, 478] width 120 height 32
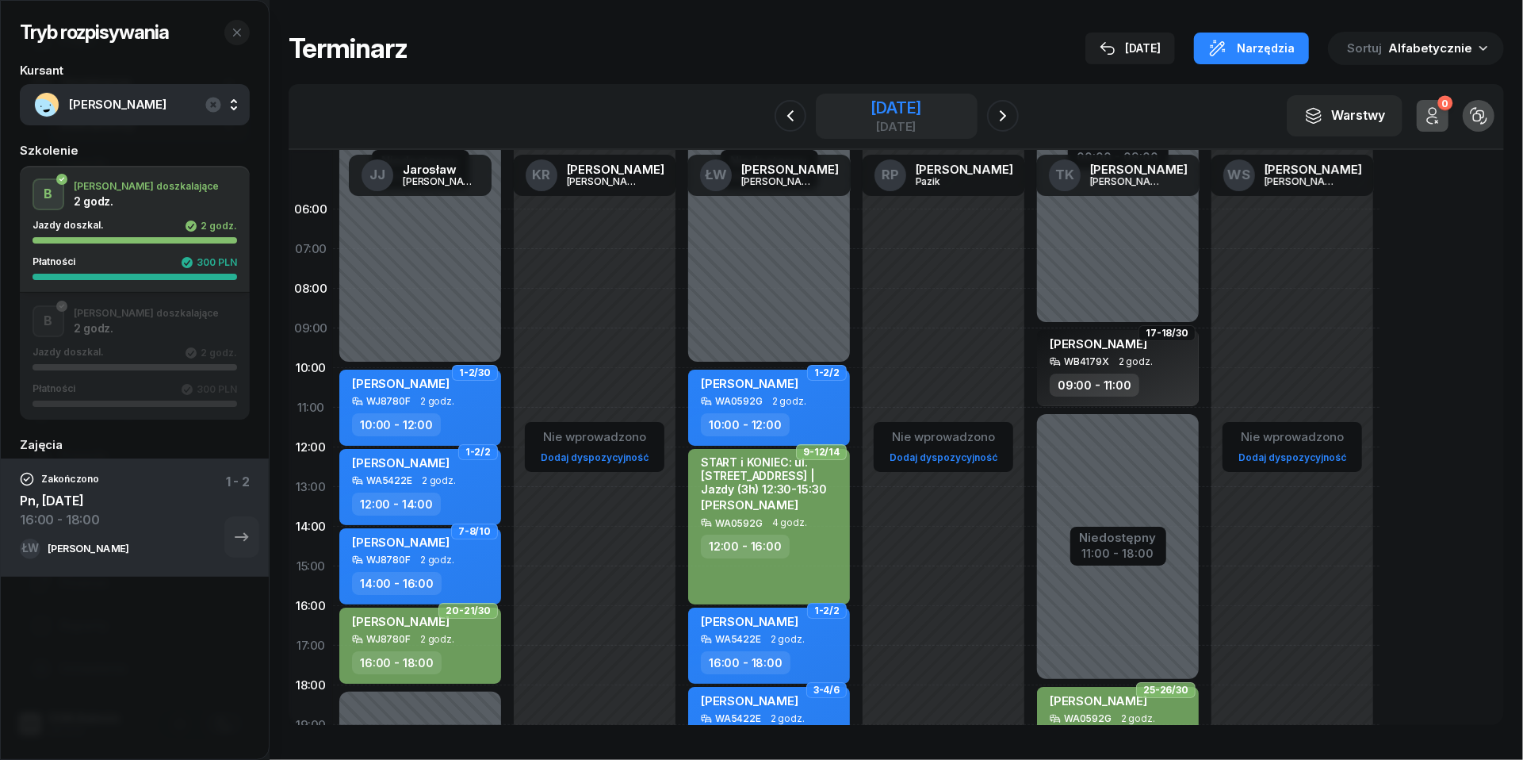
click at [882, 112] on div "[DATE]" at bounding box center [896, 108] width 51 height 16
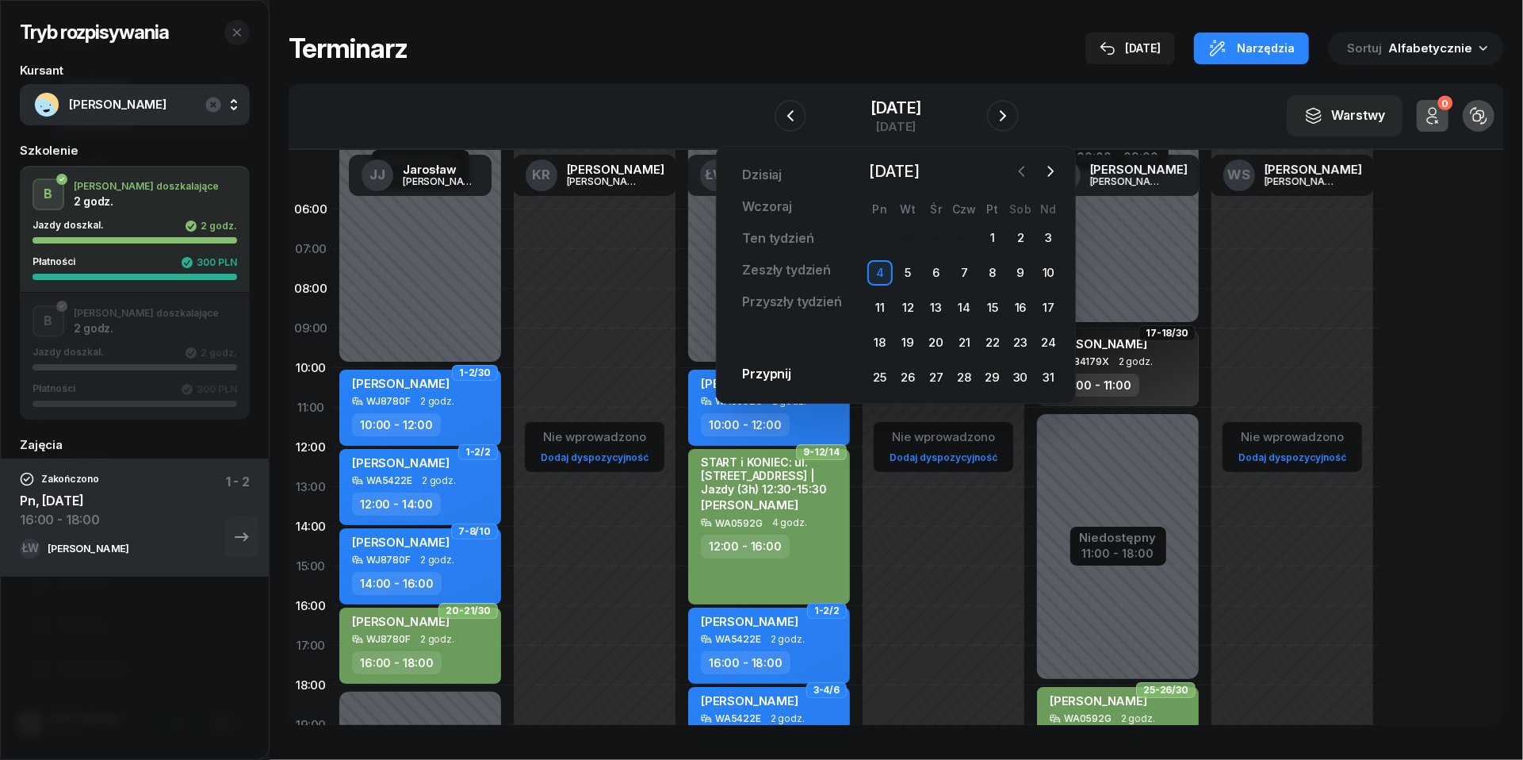
click at [1020, 170] on icon "button" at bounding box center [1022, 171] width 16 height 16
click at [1055, 173] on icon "button" at bounding box center [1051, 171] width 16 height 16
click at [1045, 303] on div "21" at bounding box center [1048, 307] width 25 height 25
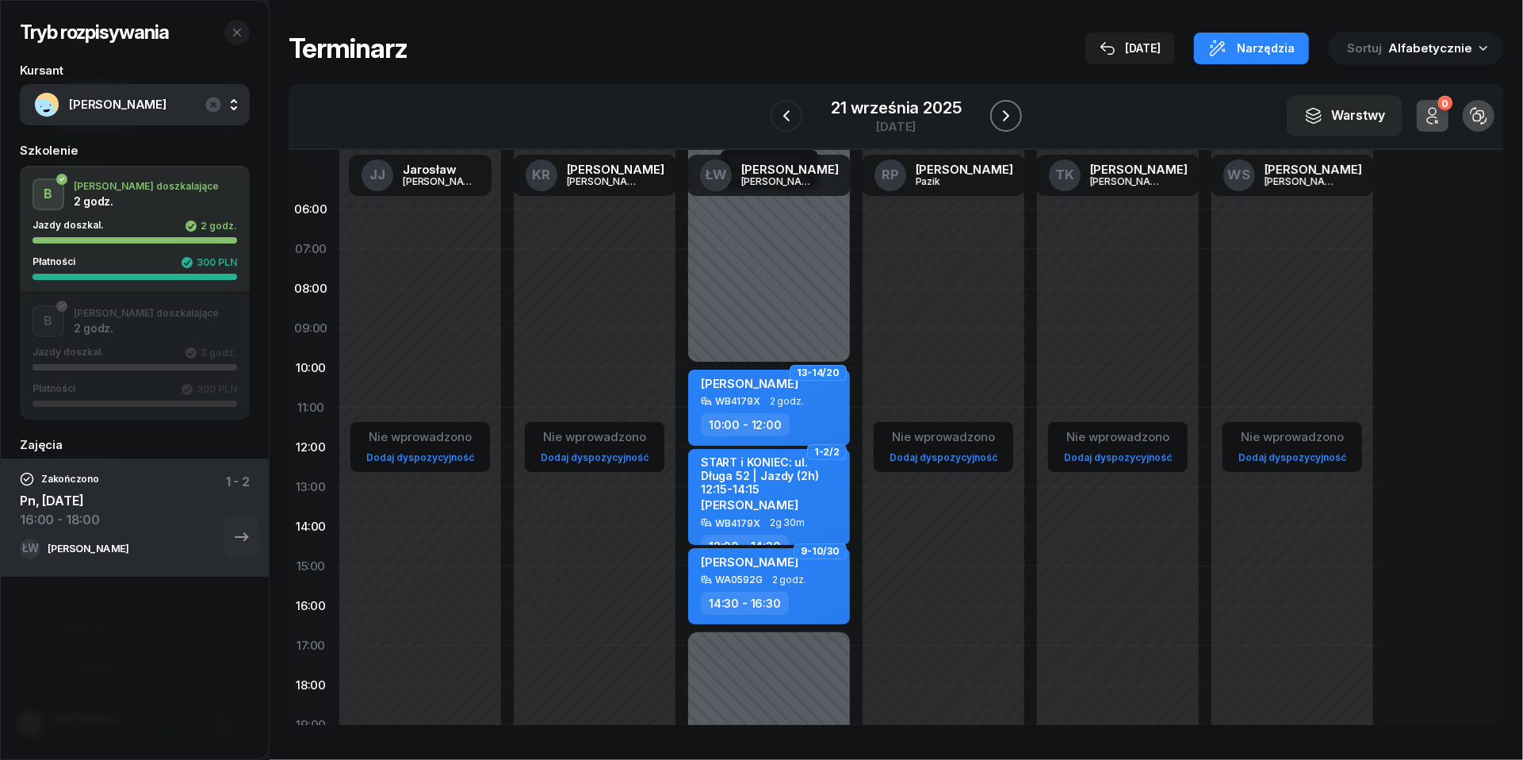
click at [1010, 112] on icon "button" at bounding box center [1006, 115] width 19 height 19
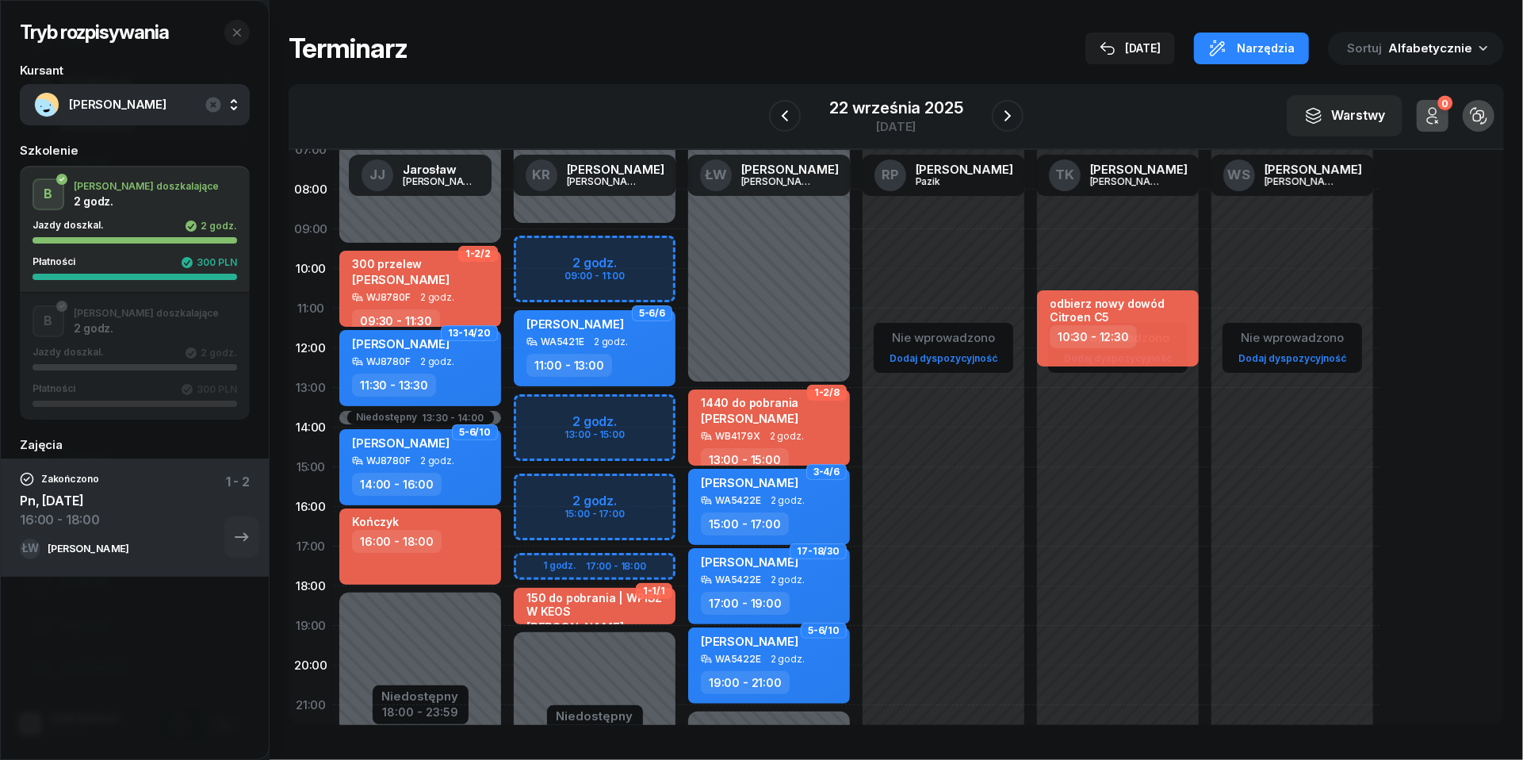
scroll to position [102, 0]
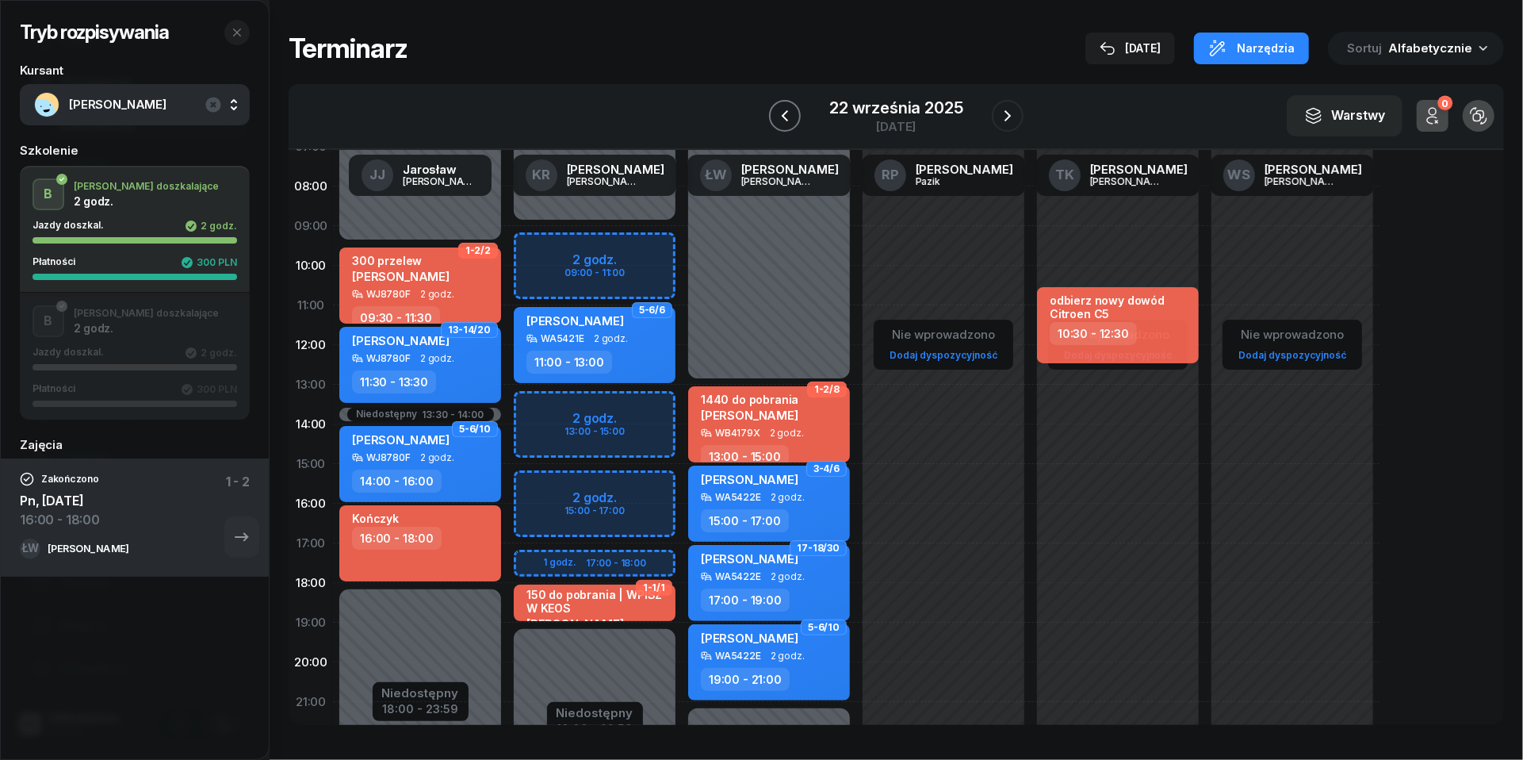
click at [776, 114] on icon "button" at bounding box center [785, 115] width 19 height 19
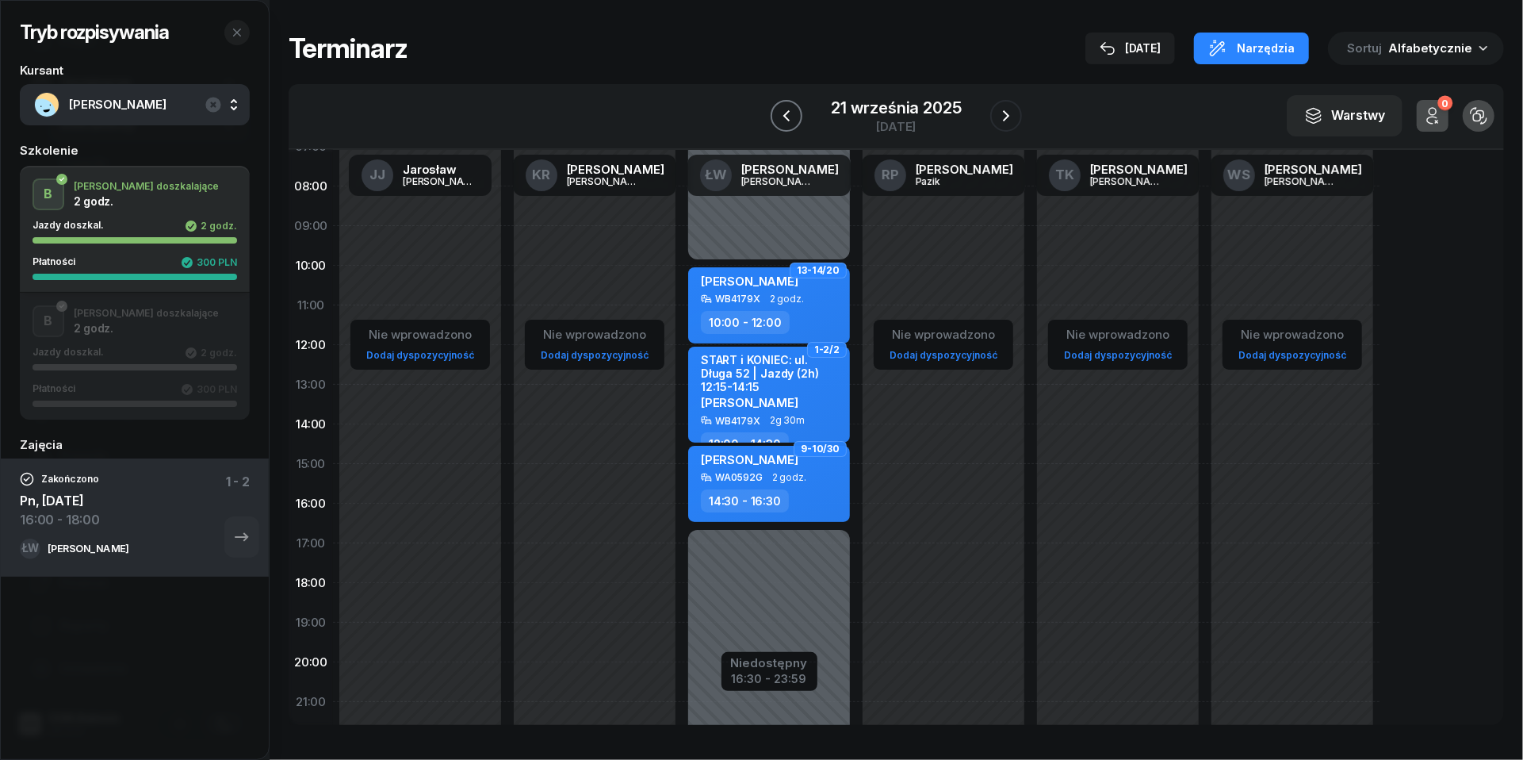
click at [775, 114] on button "button" at bounding box center [787, 116] width 32 height 32
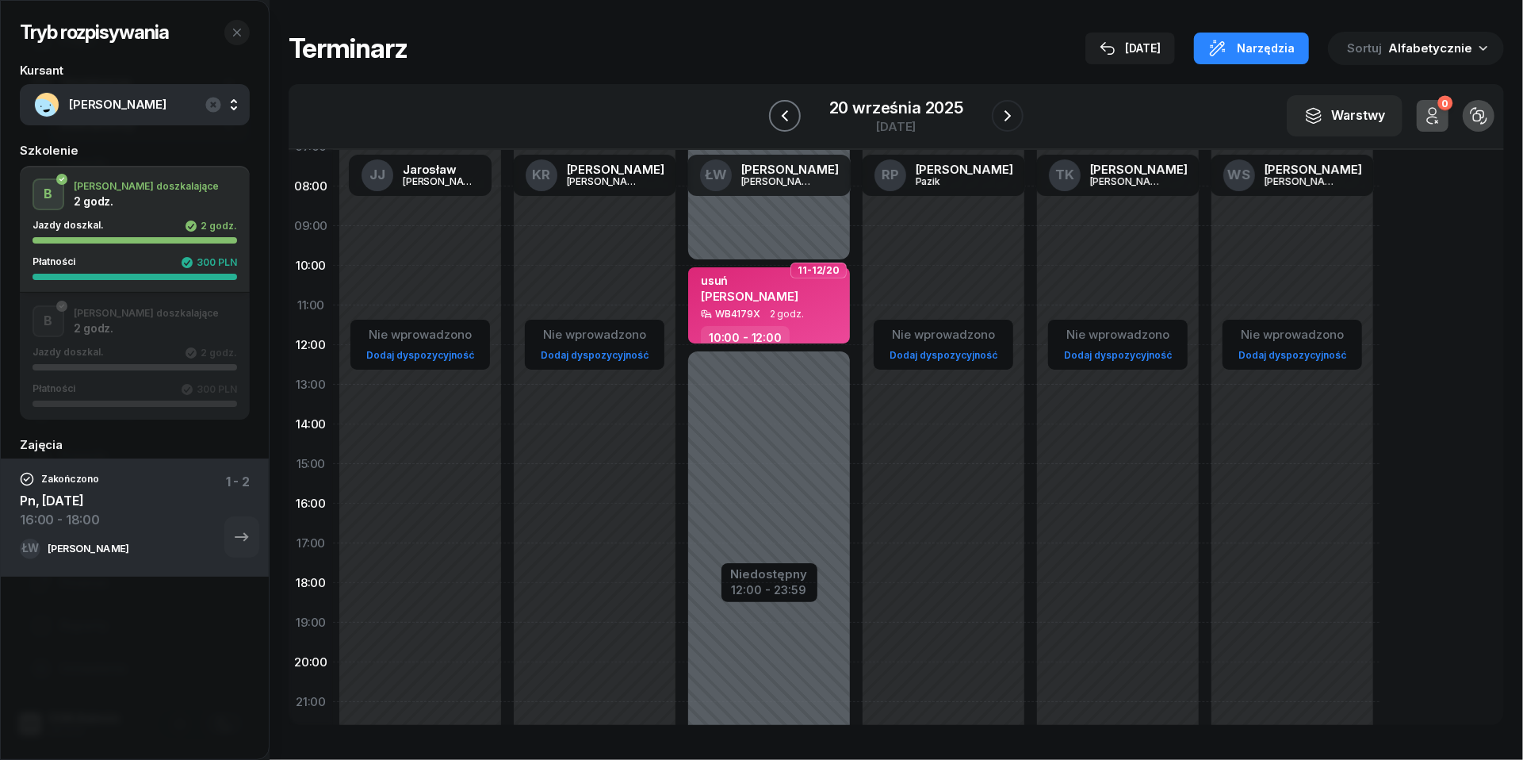
click at [776, 114] on icon "button" at bounding box center [785, 115] width 19 height 19
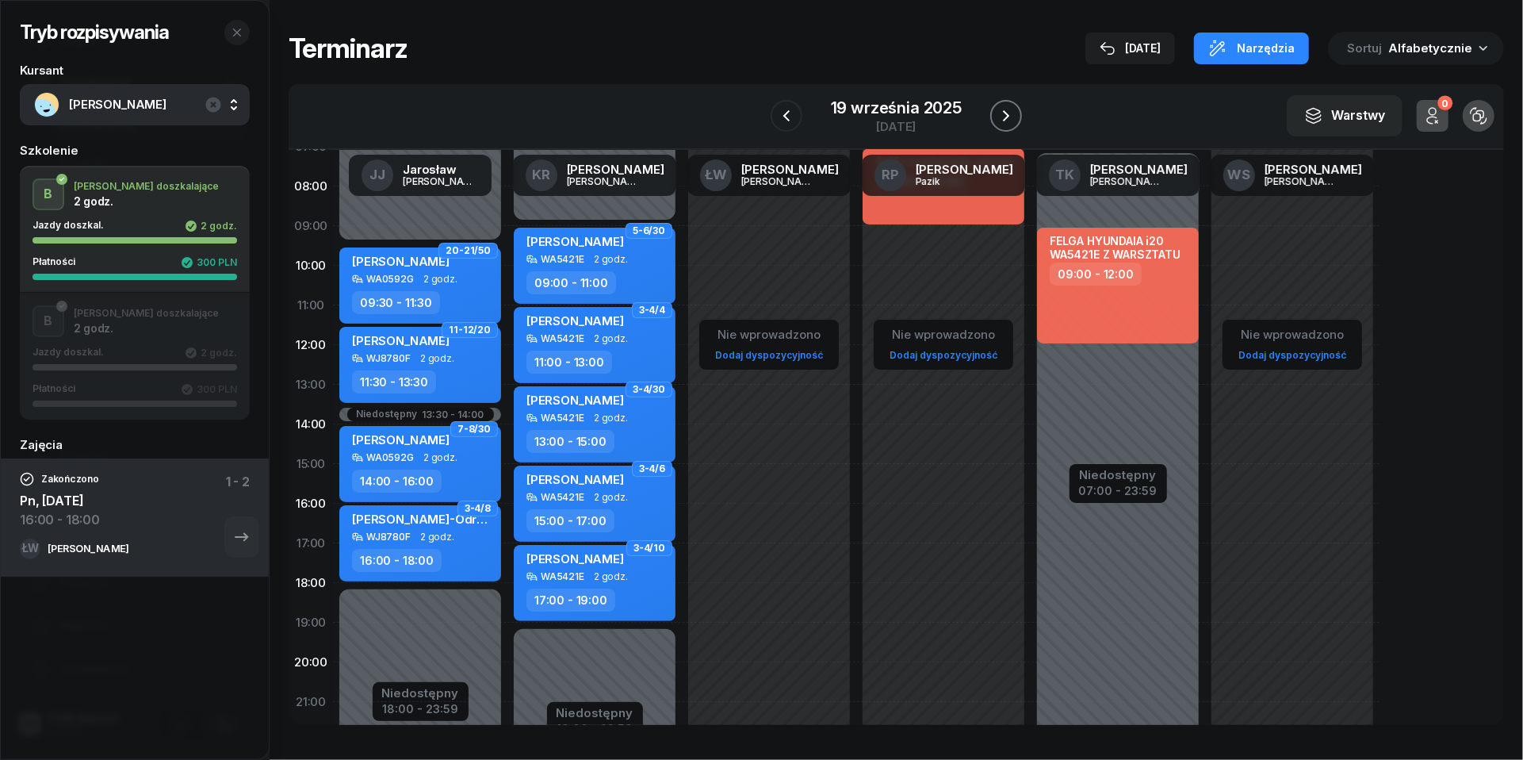
click at [1015, 115] on icon "button" at bounding box center [1006, 115] width 19 height 19
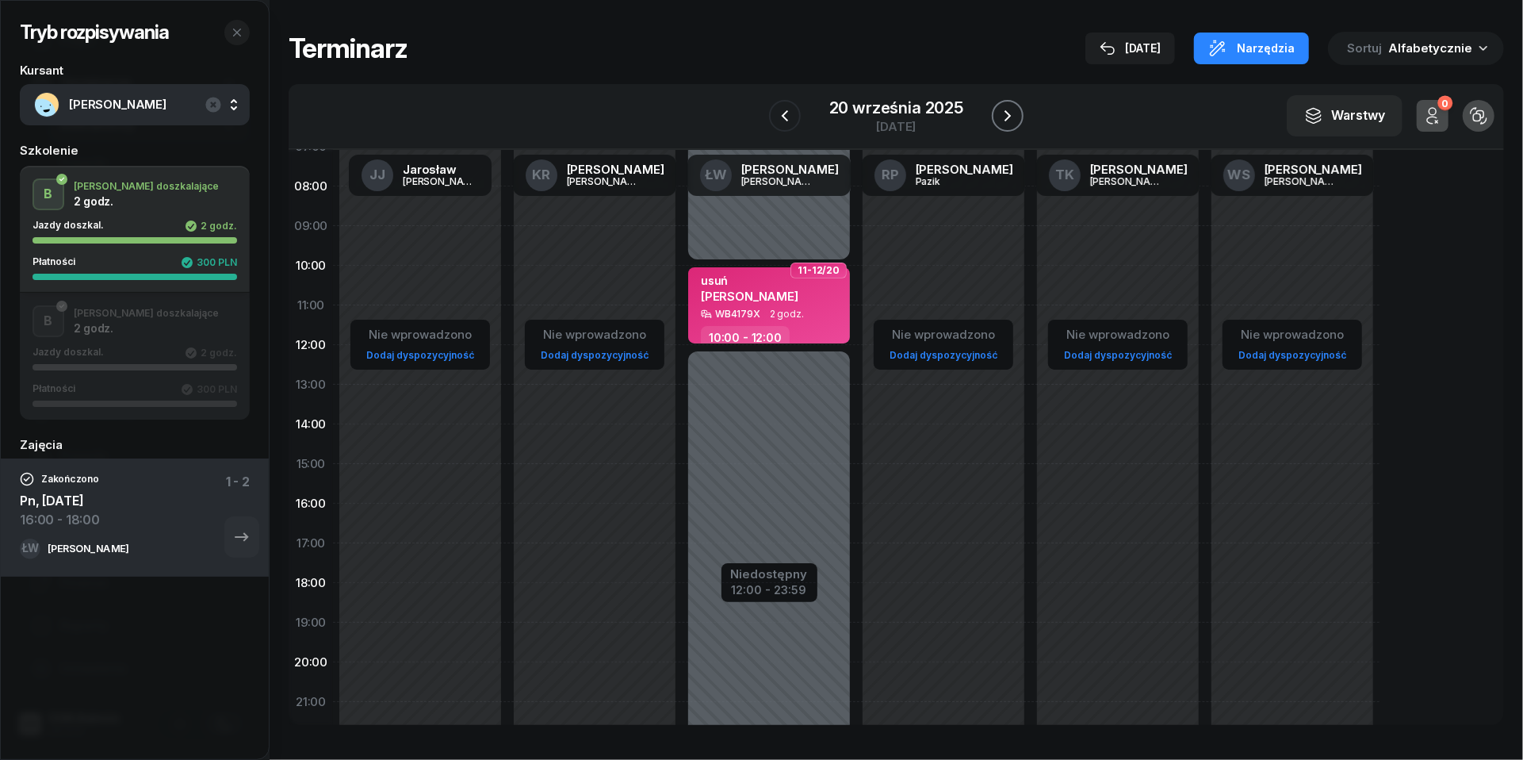
click at [1015, 115] on icon "button" at bounding box center [1007, 115] width 19 height 19
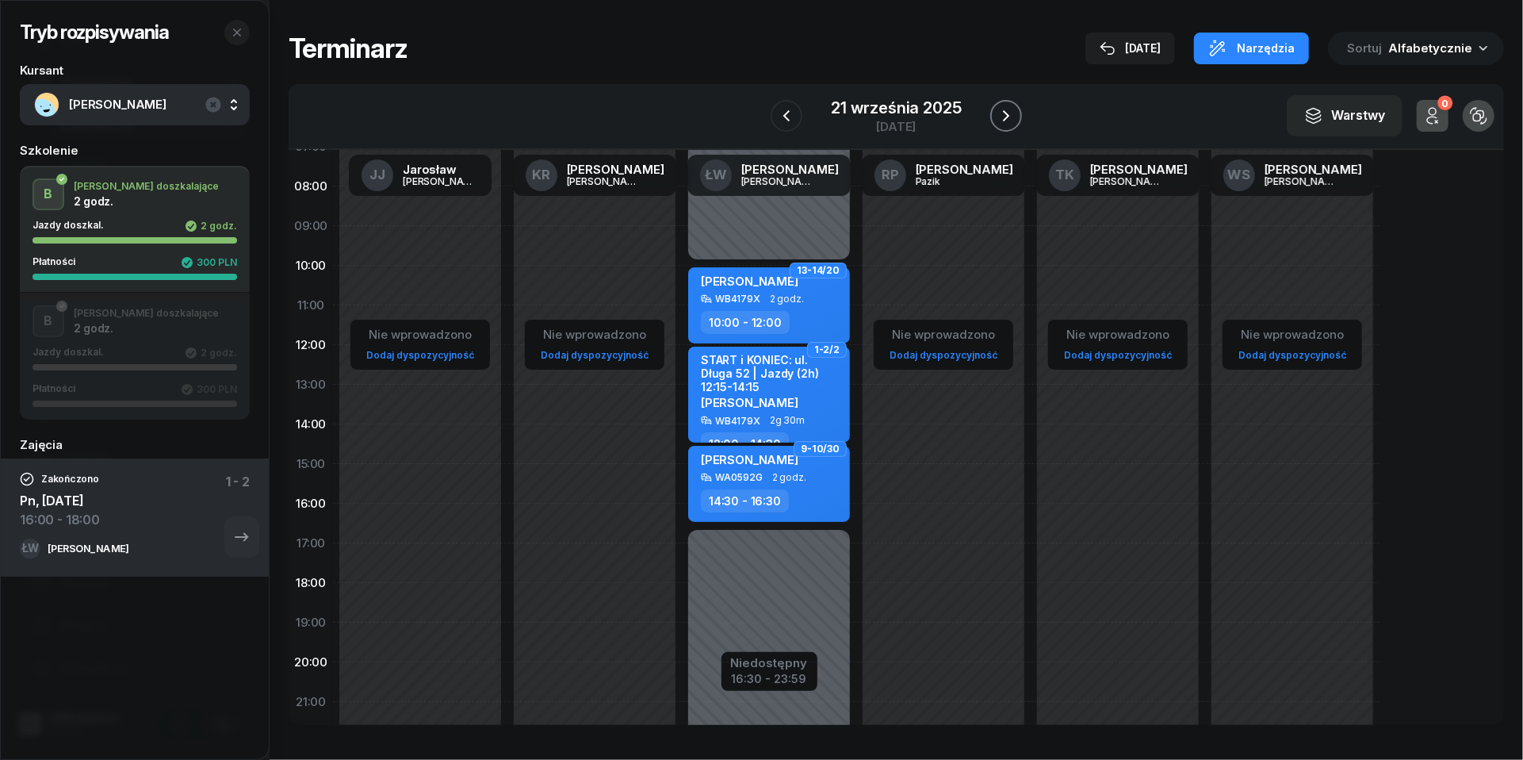
click at [1006, 118] on icon "button" at bounding box center [1006, 115] width 6 height 11
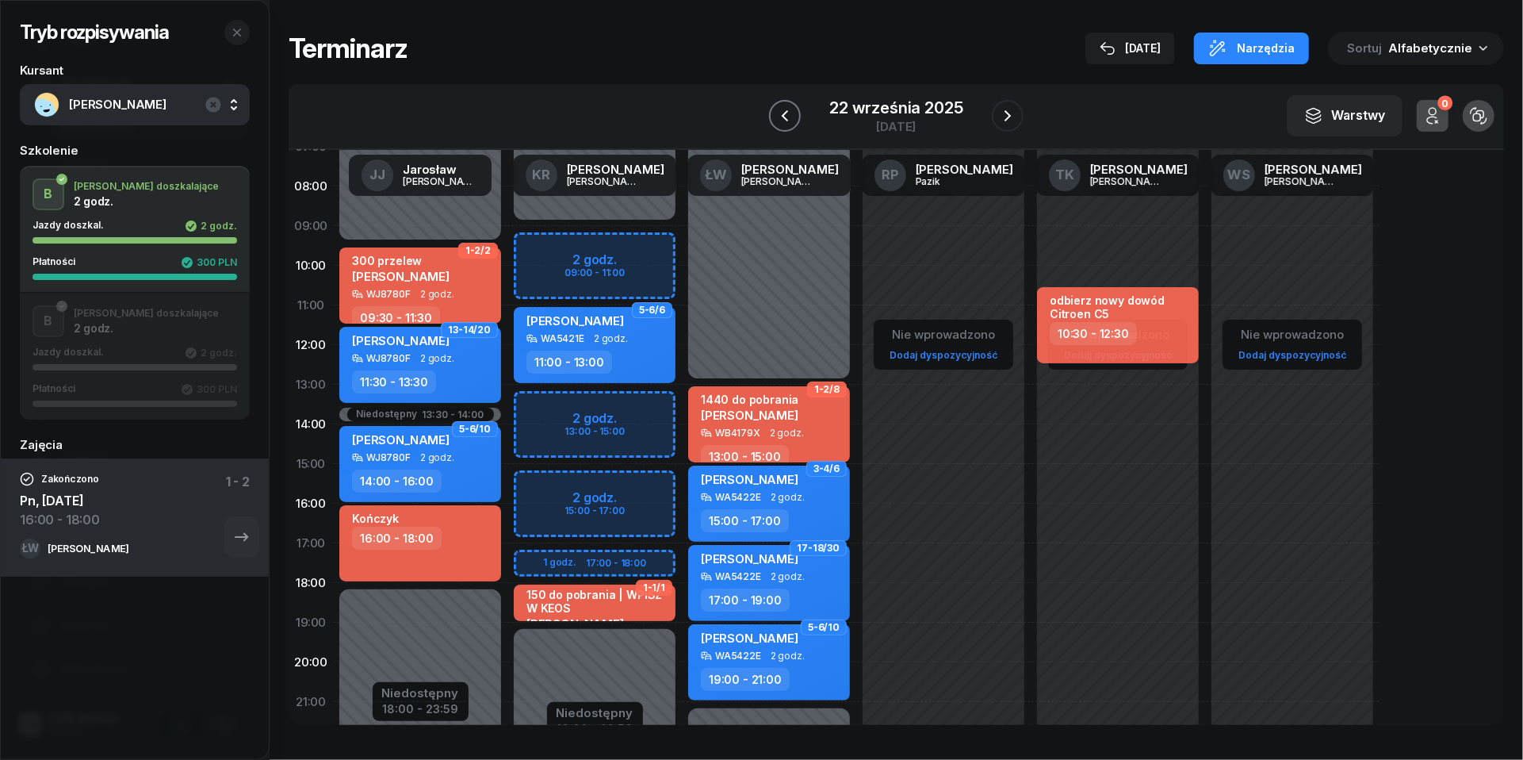
click at [780, 113] on icon "button" at bounding box center [785, 115] width 19 height 19
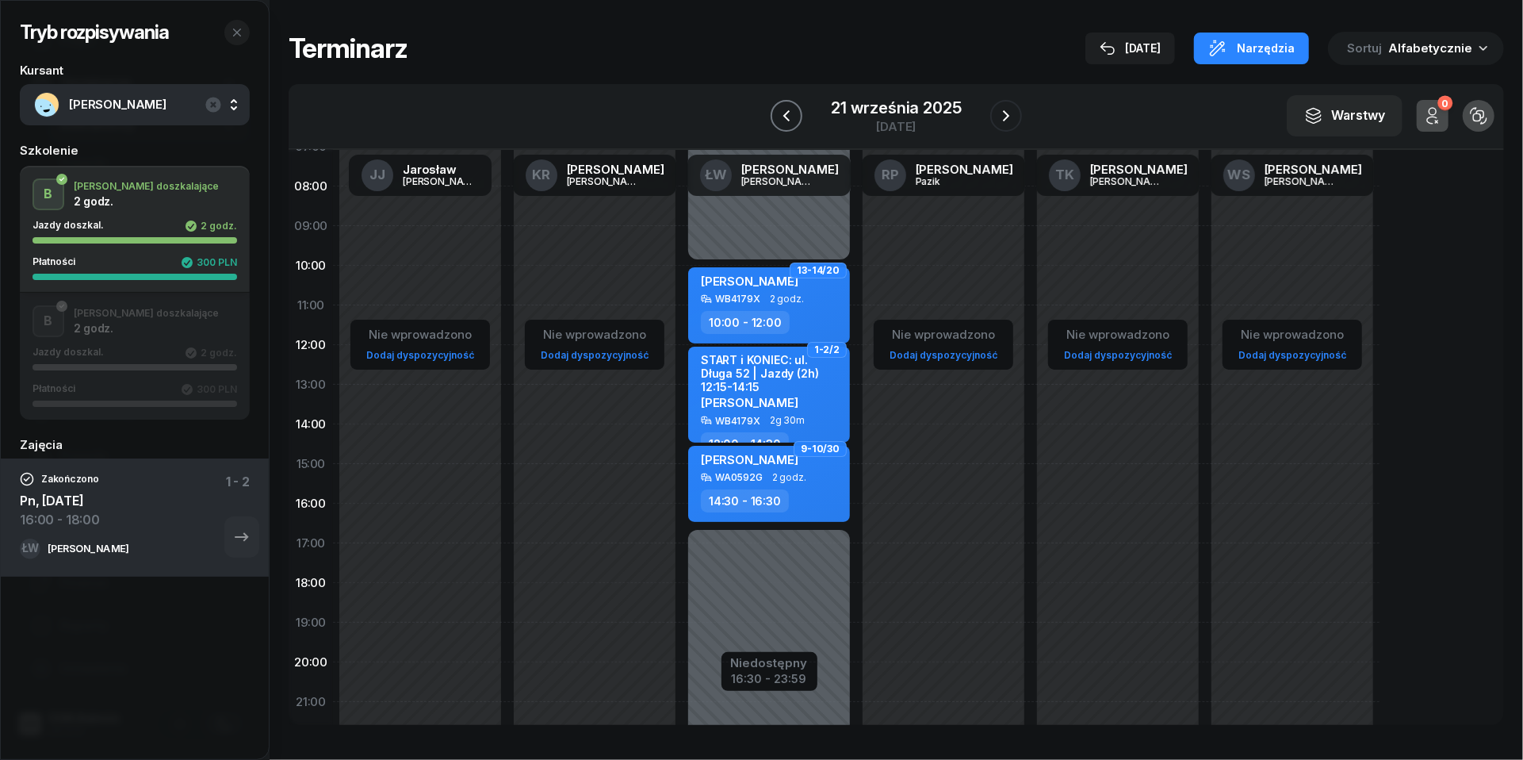
click at [780, 113] on icon "button" at bounding box center [786, 115] width 19 height 19
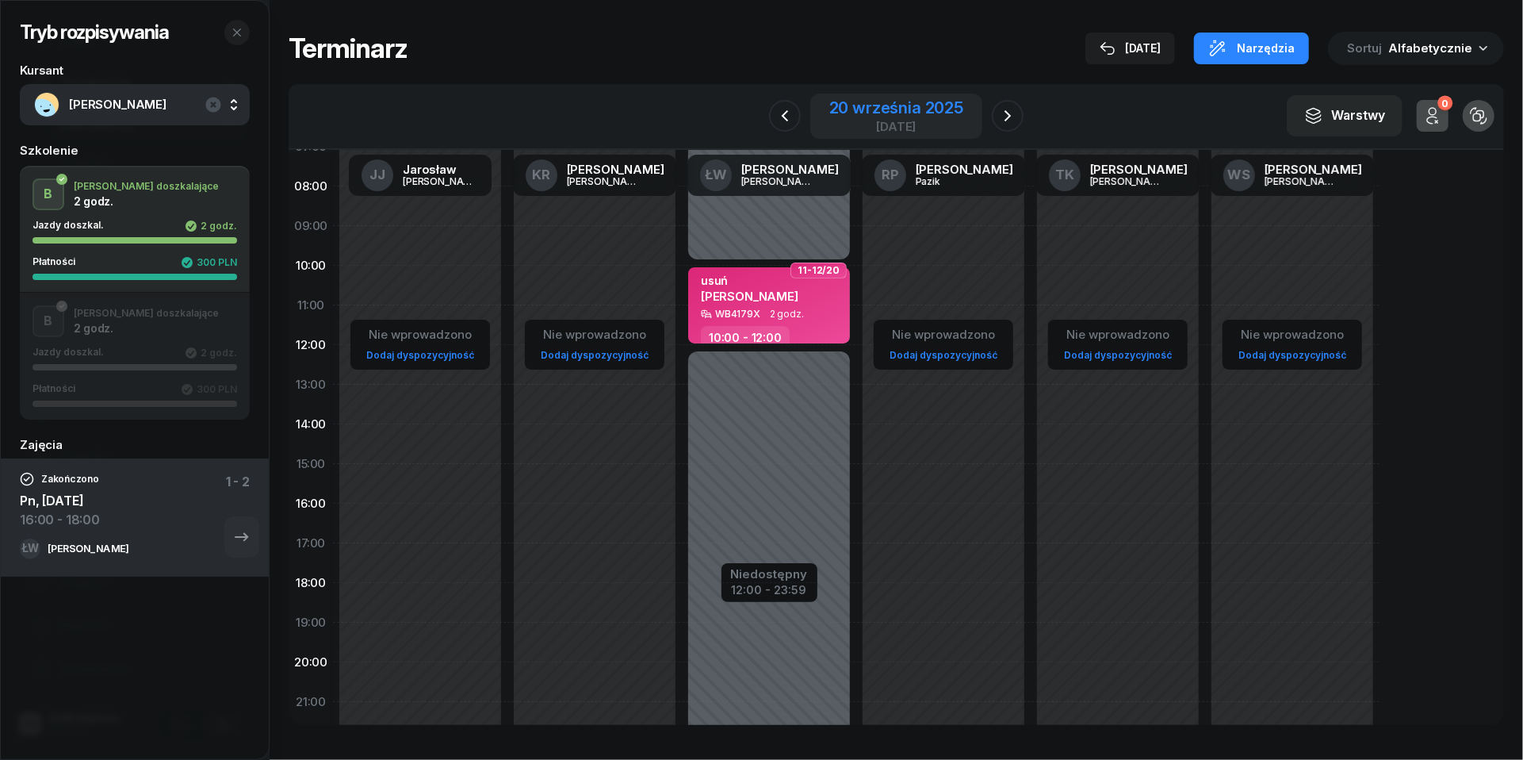
click at [887, 109] on div "20 września 2025" at bounding box center [896, 108] width 134 height 16
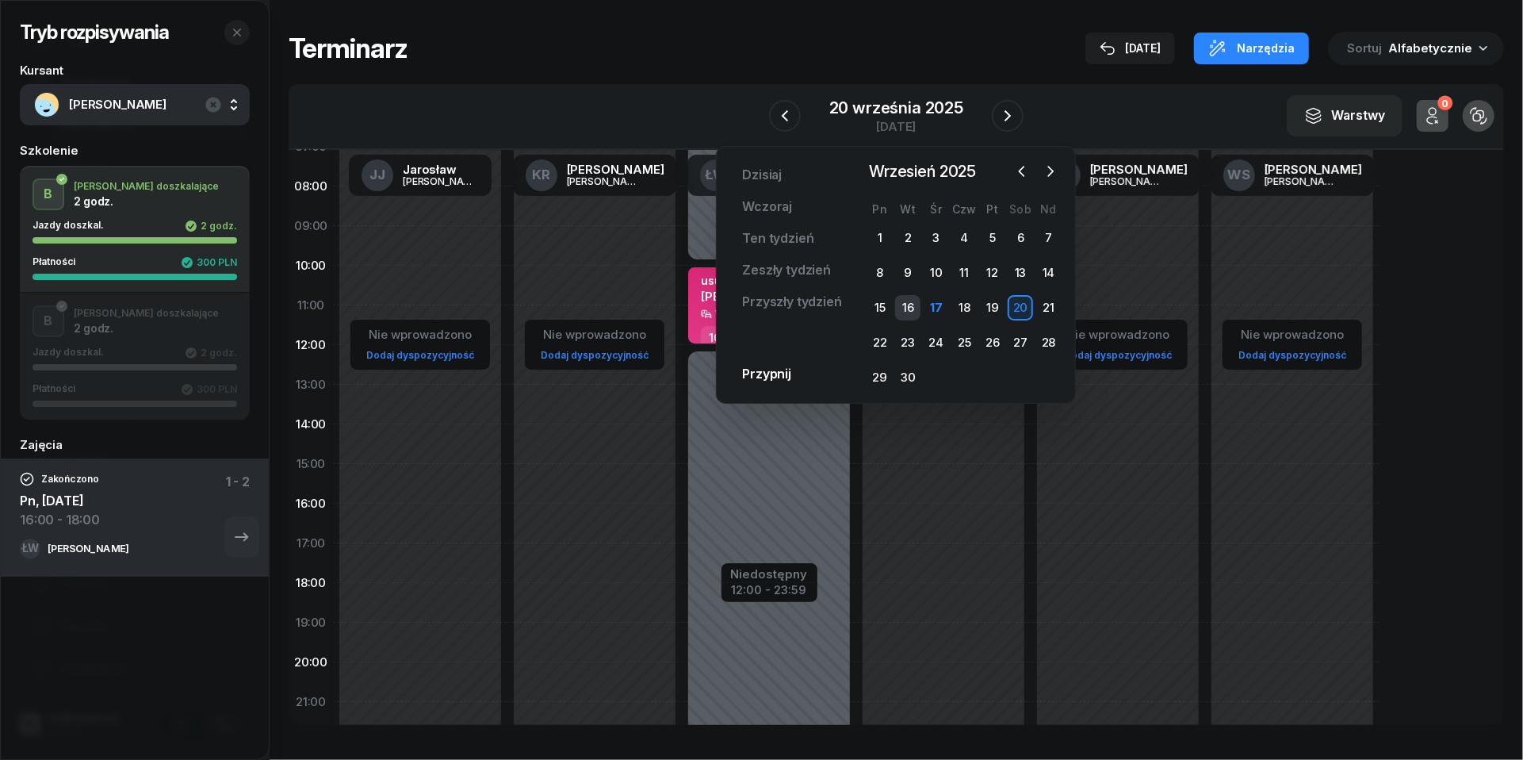
click at [910, 305] on div "16" at bounding box center [907, 307] width 25 height 25
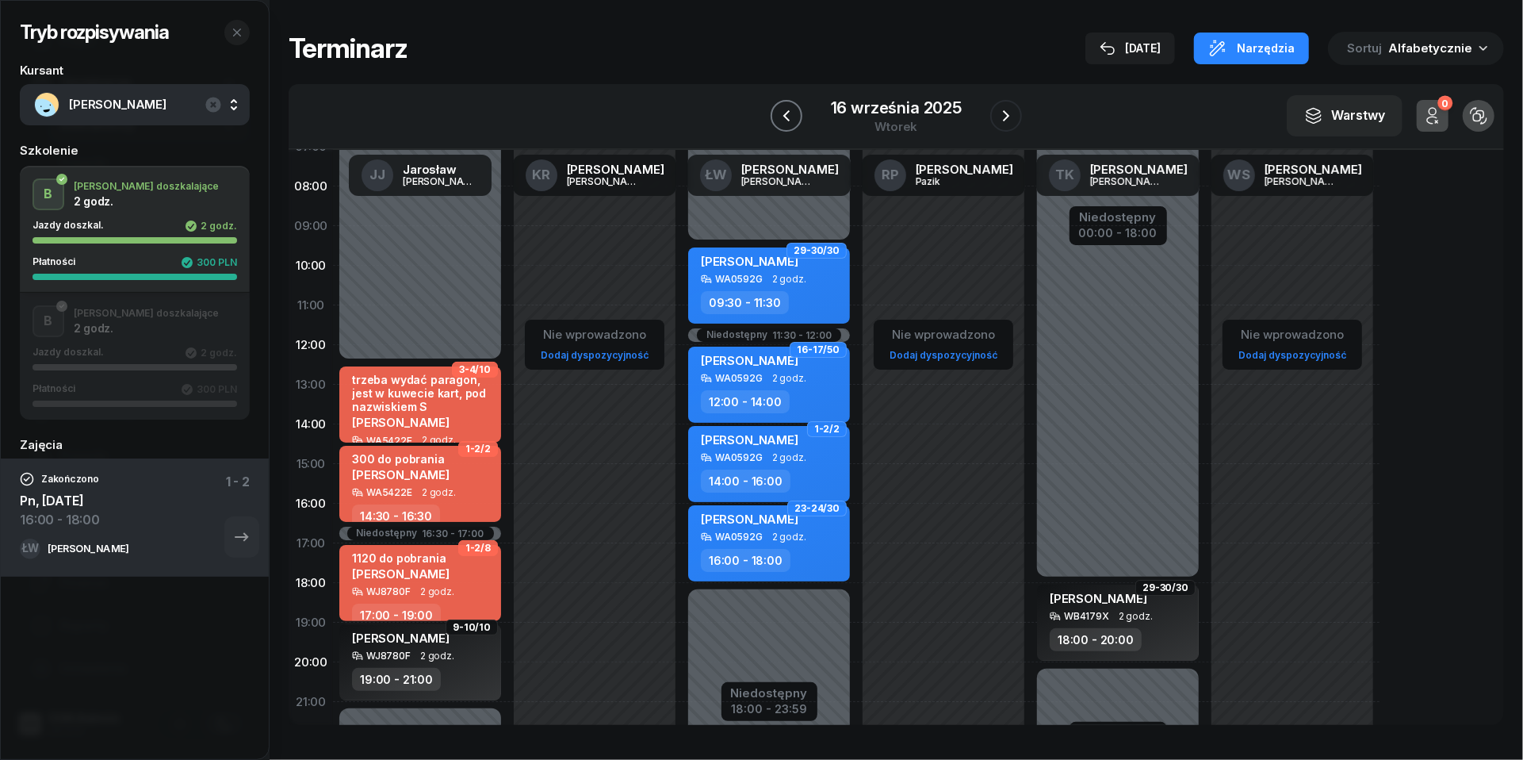
click at [787, 105] on button "button" at bounding box center [787, 116] width 32 height 32
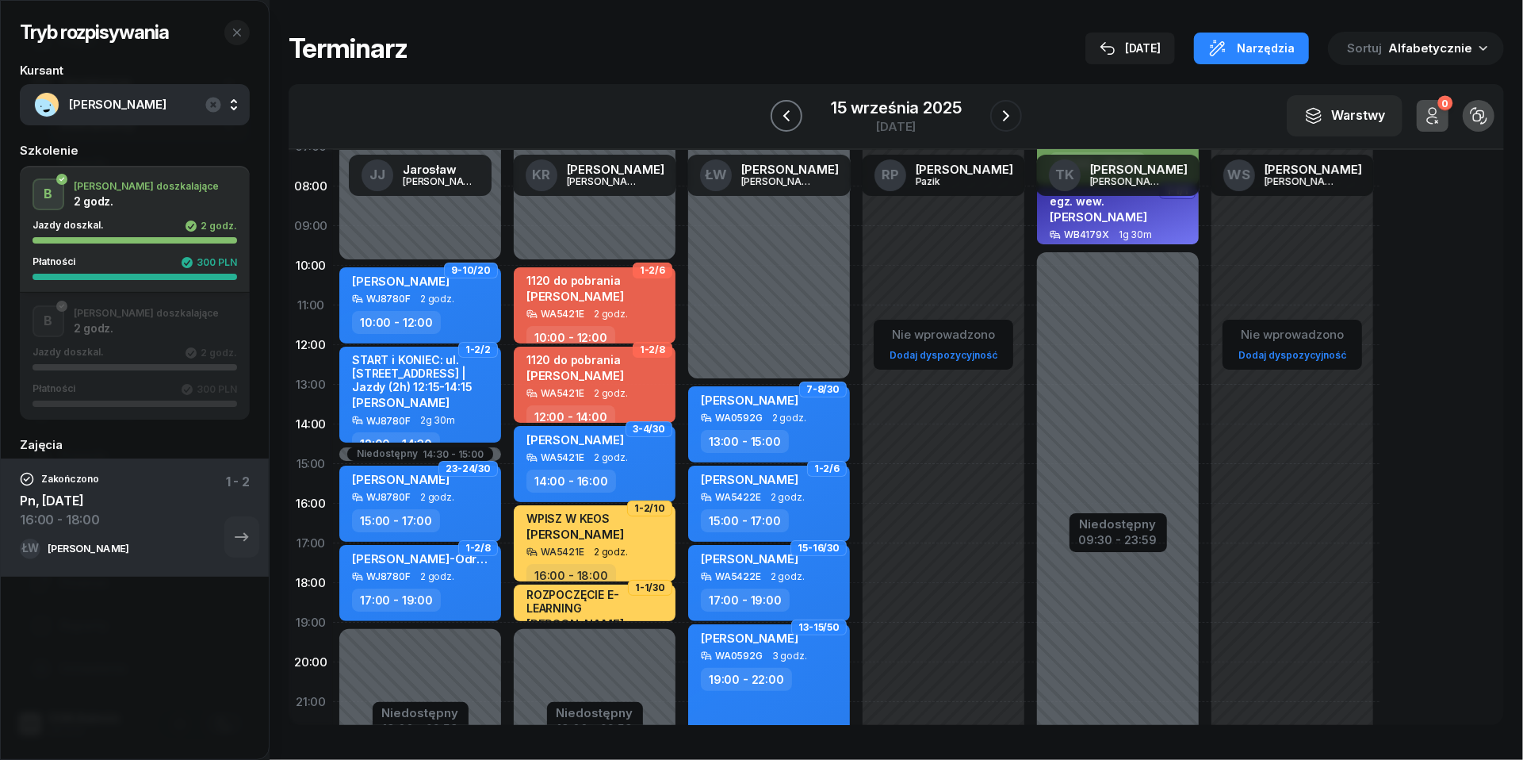
click at [796, 115] on button "button" at bounding box center [787, 116] width 32 height 32
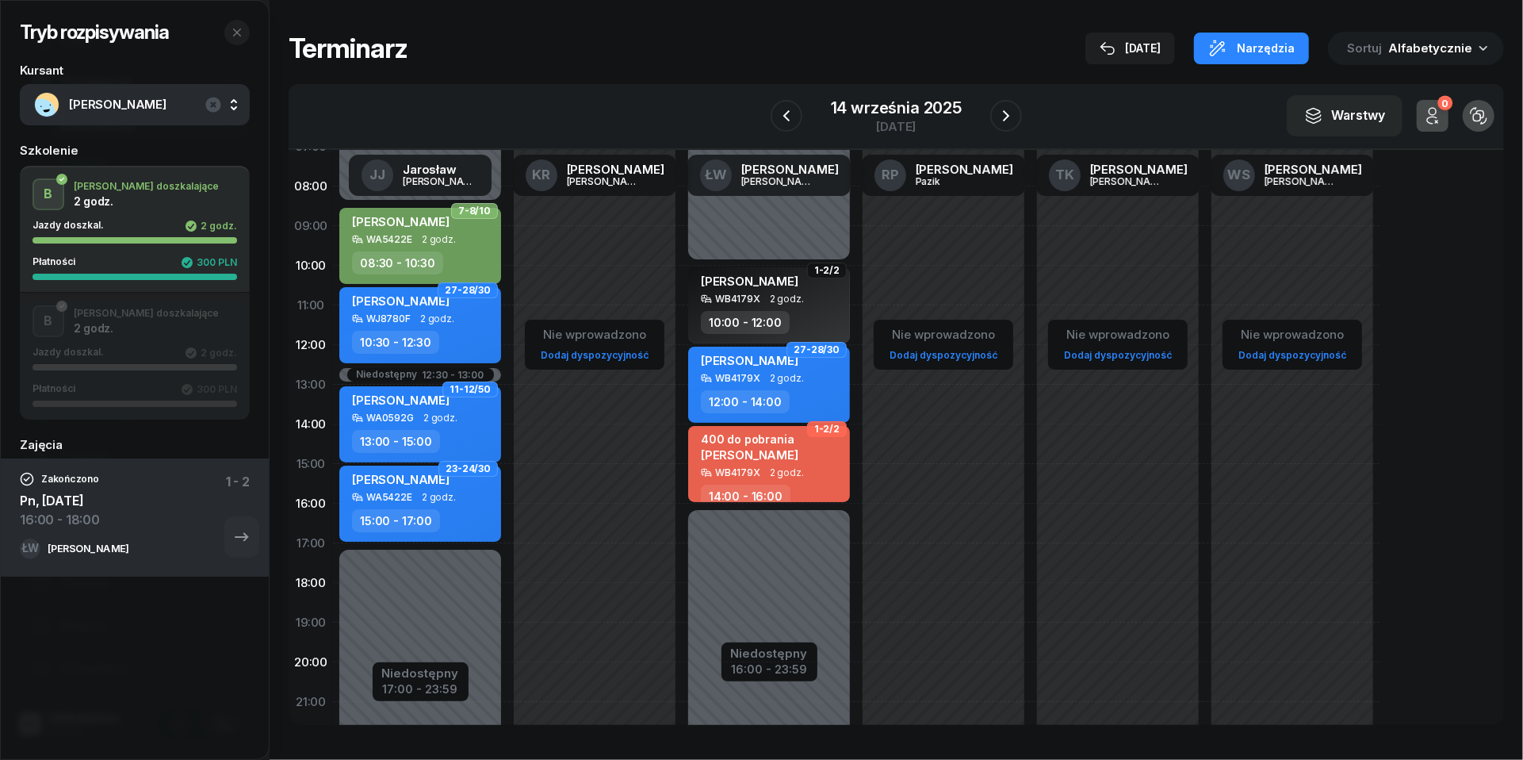
click at [429, 503] on div "[PERSON_NAME] WA5422E 2 godz. 15:00 - 17:00" at bounding box center [420, 503] width 162 height 76
select select "15"
select select "17"
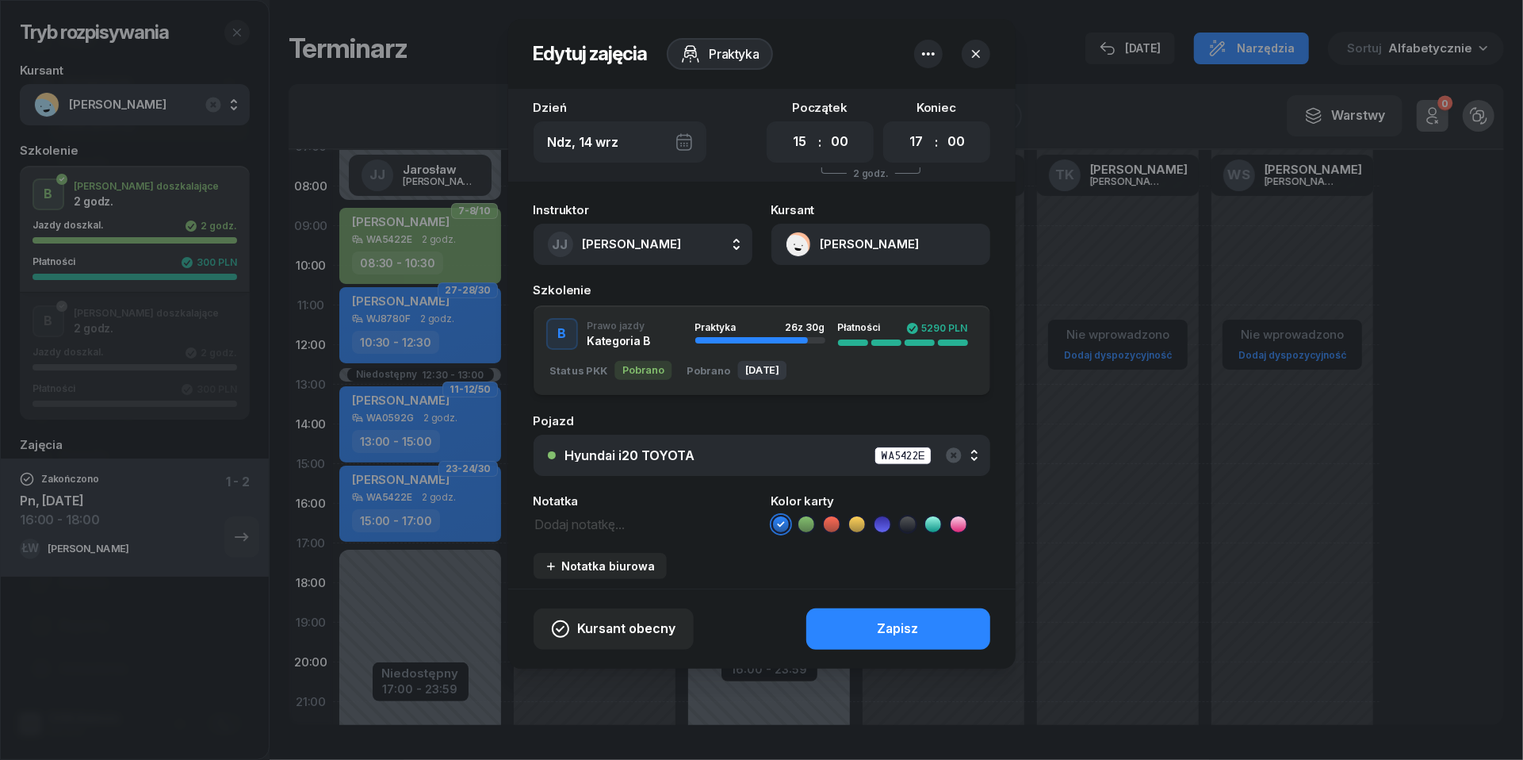
click at [798, 239] on button "[PERSON_NAME]" at bounding box center [881, 244] width 219 height 41
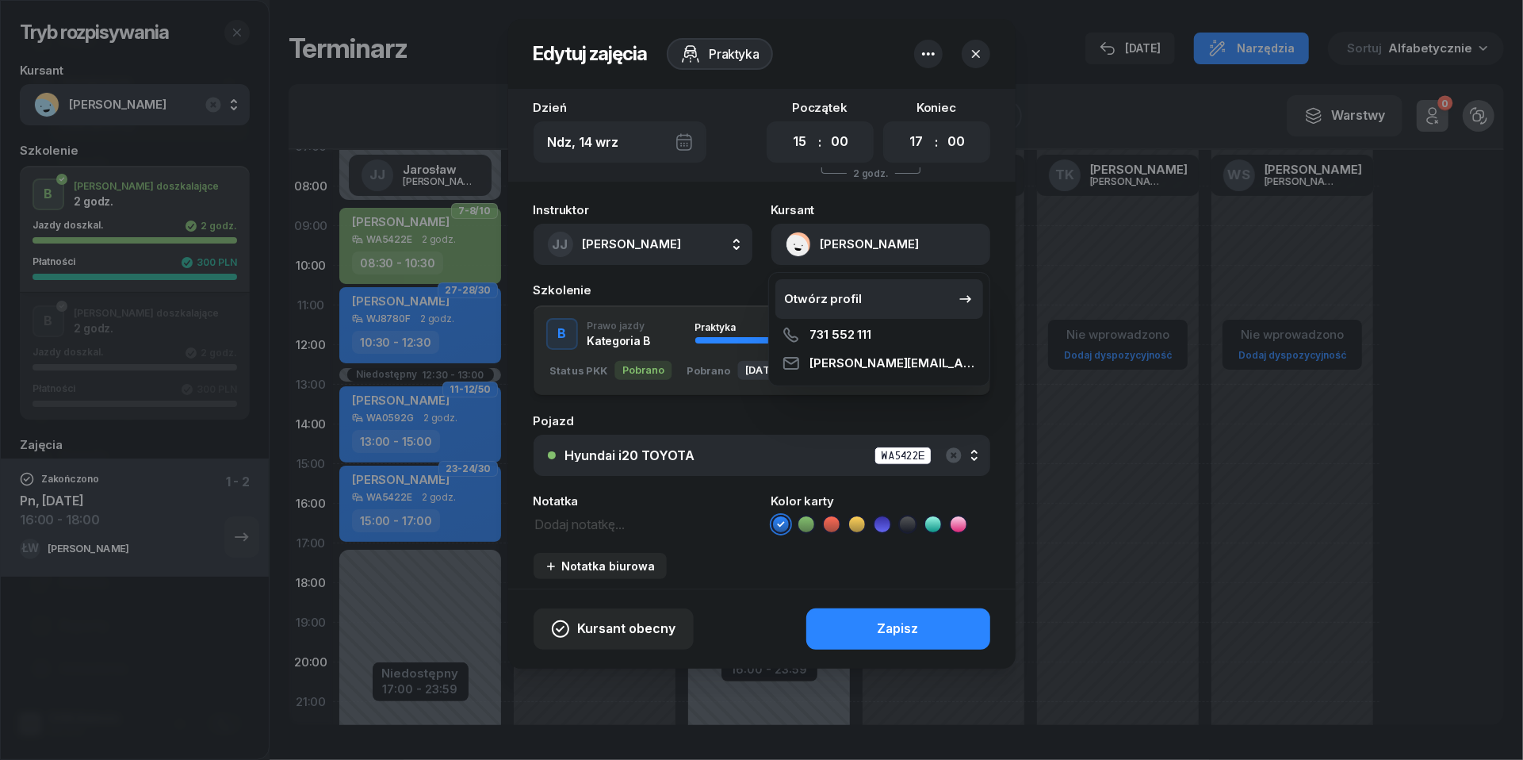
click at [807, 298] on div "Otwórz profil" at bounding box center [823, 299] width 77 height 21
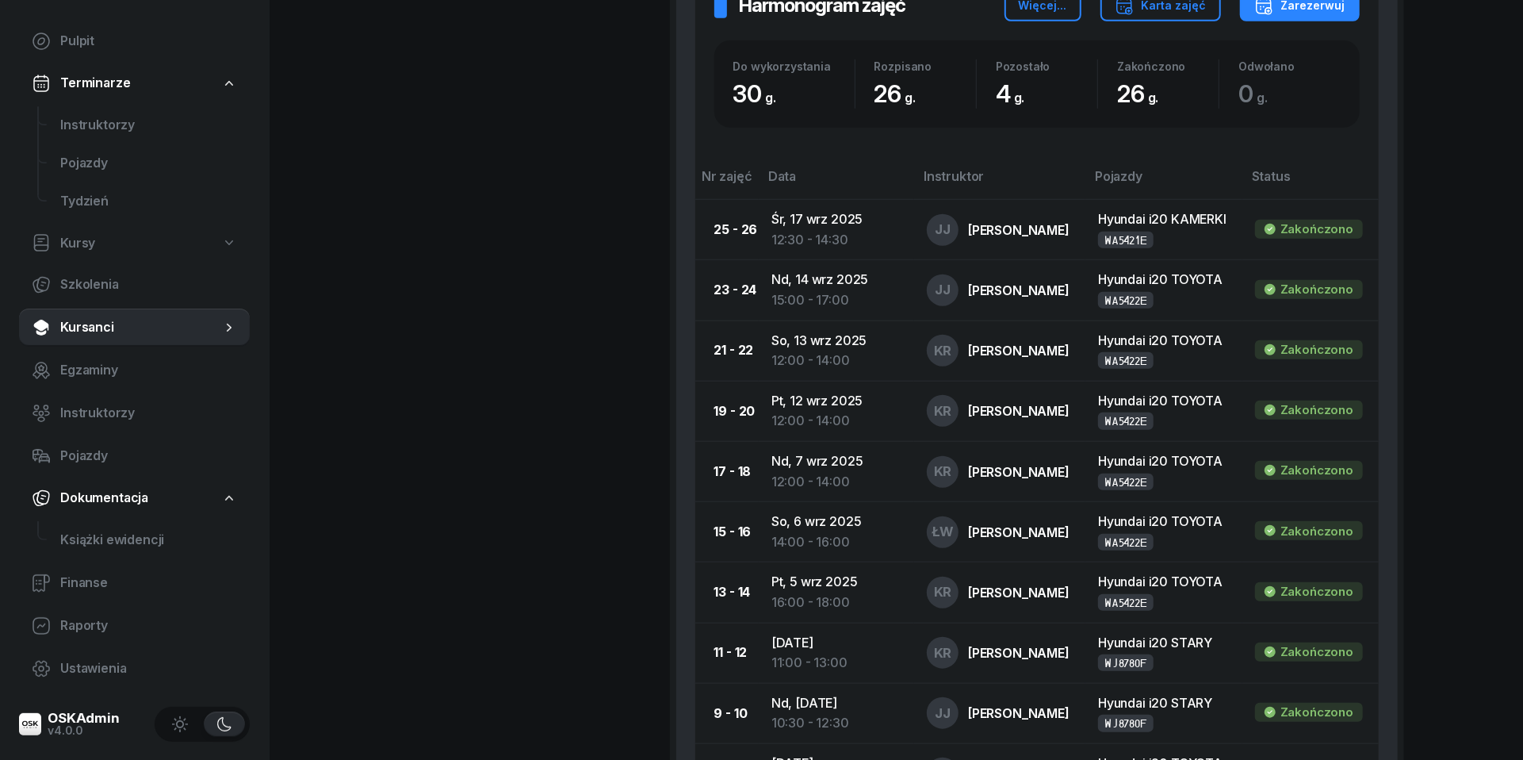
scroll to position [956, 0]
